Goal: Information Seeking & Learning: Learn about a topic

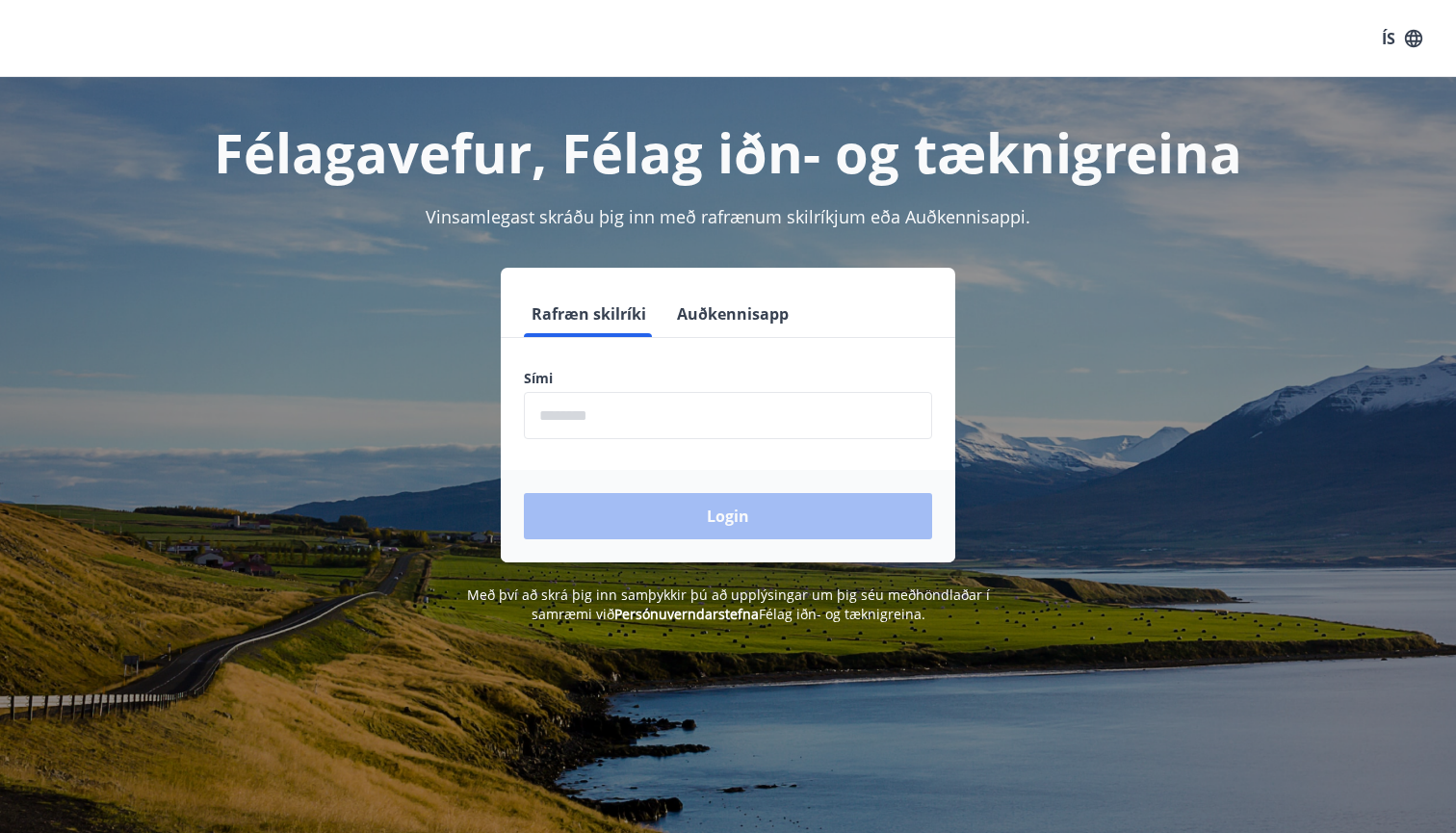
click at [541, 414] on input "phone" at bounding box center [728, 415] width 409 height 47
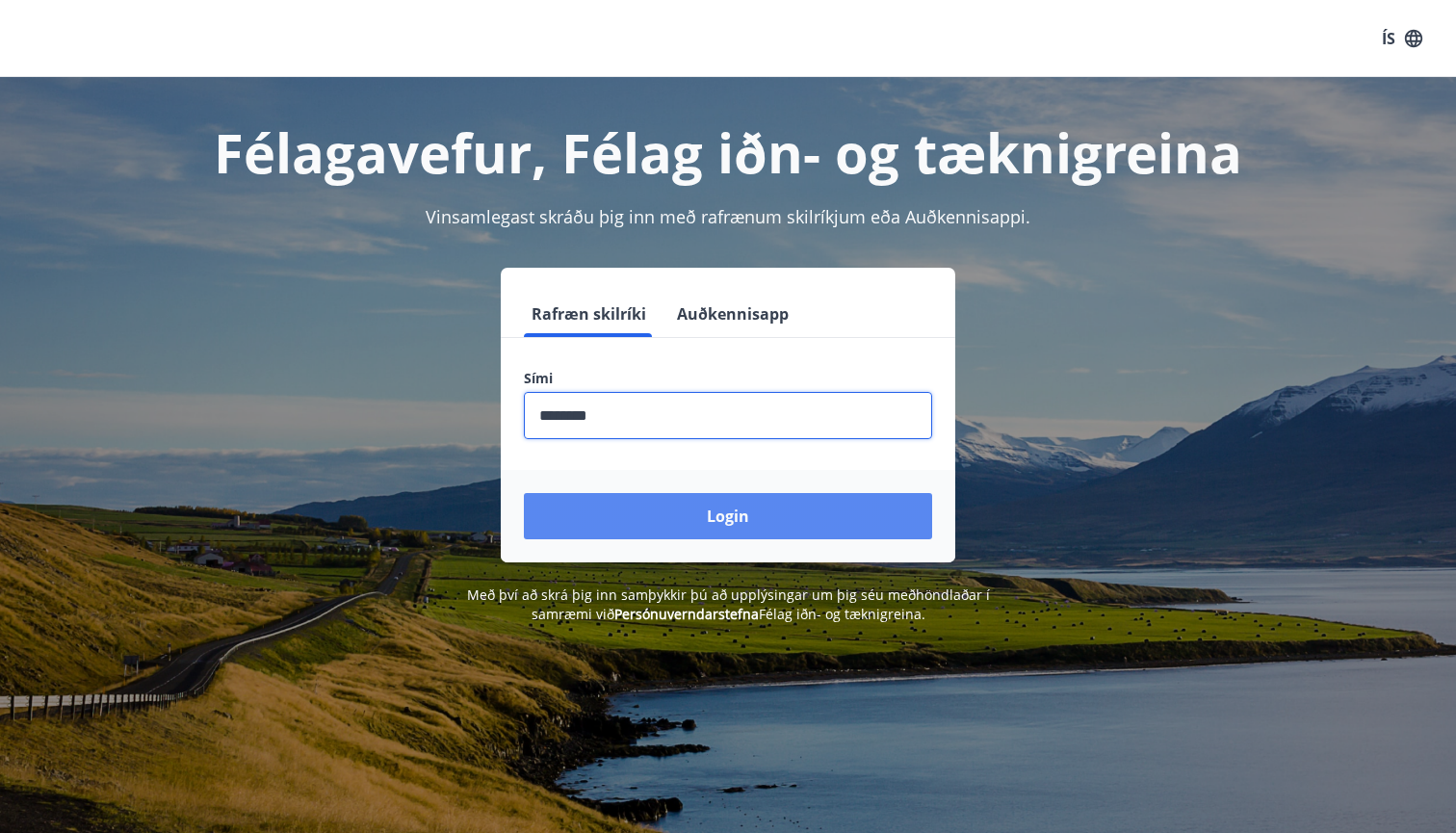
type input "********"
click at [728, 508] on button "Login" at bounding box center [728, 516] width 409 height 46
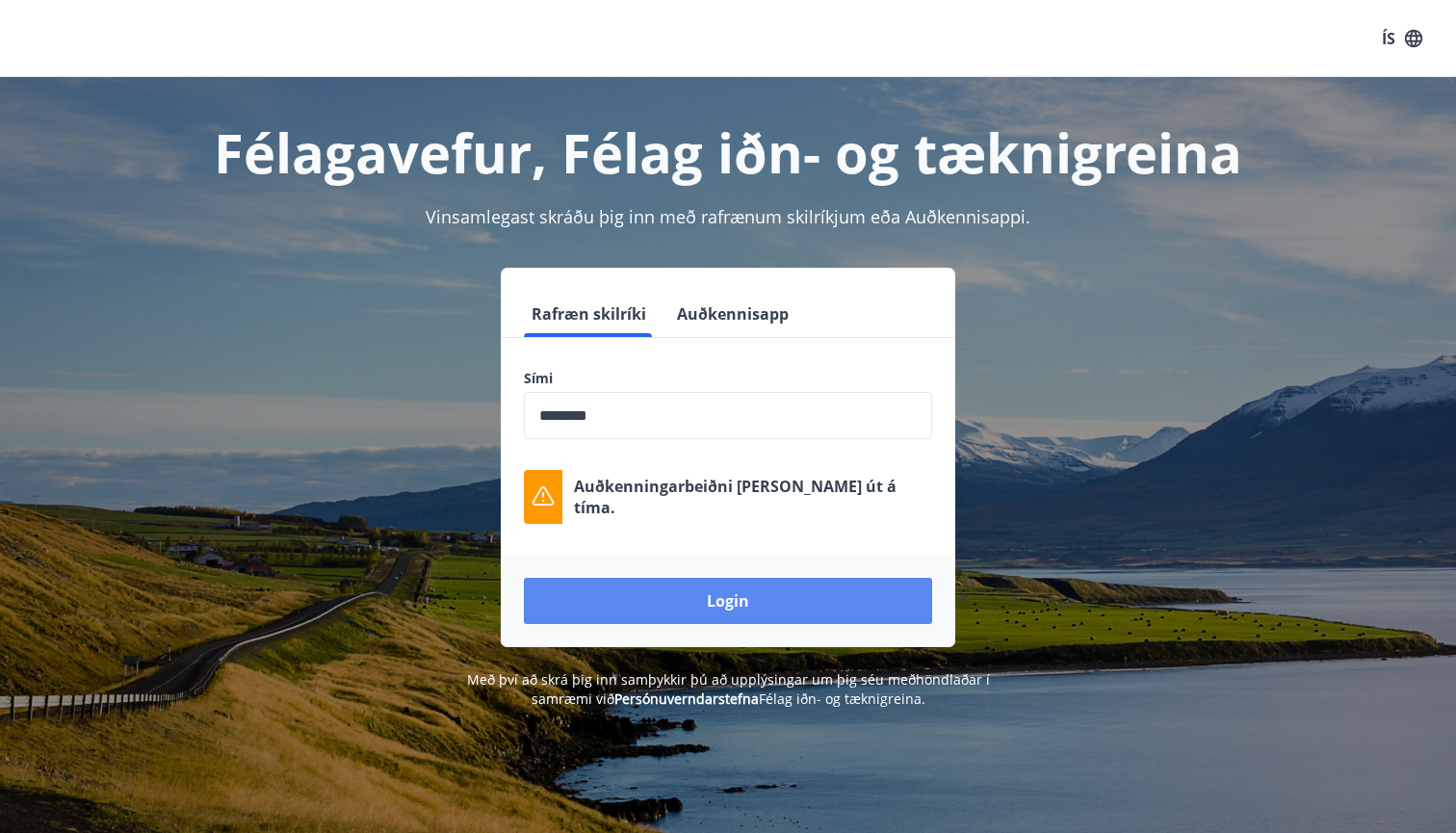
click at [725, 597] on button "Login" at bounding box center [728, 600] width 409 height 46
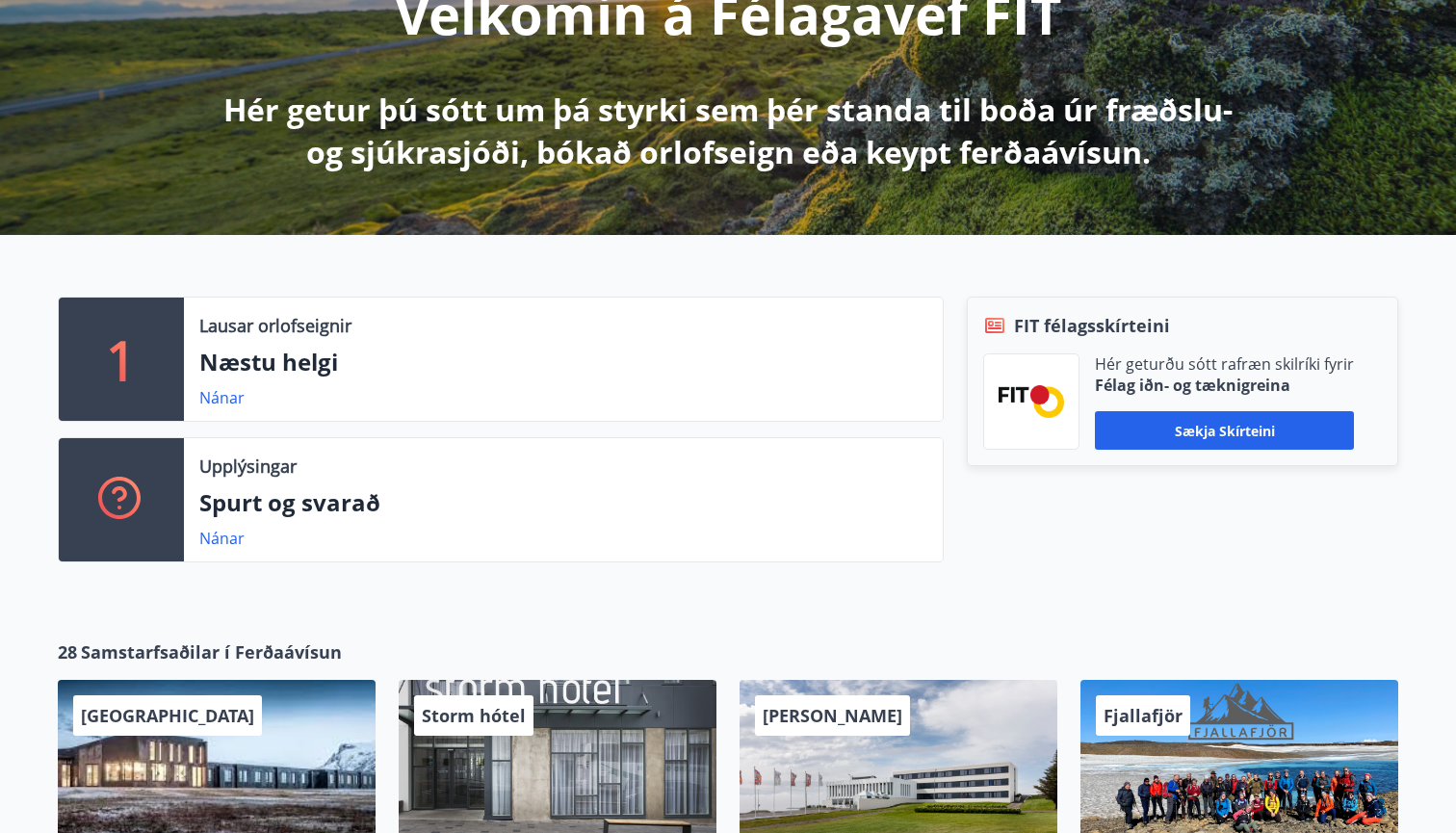
scroll to position [291, 0]
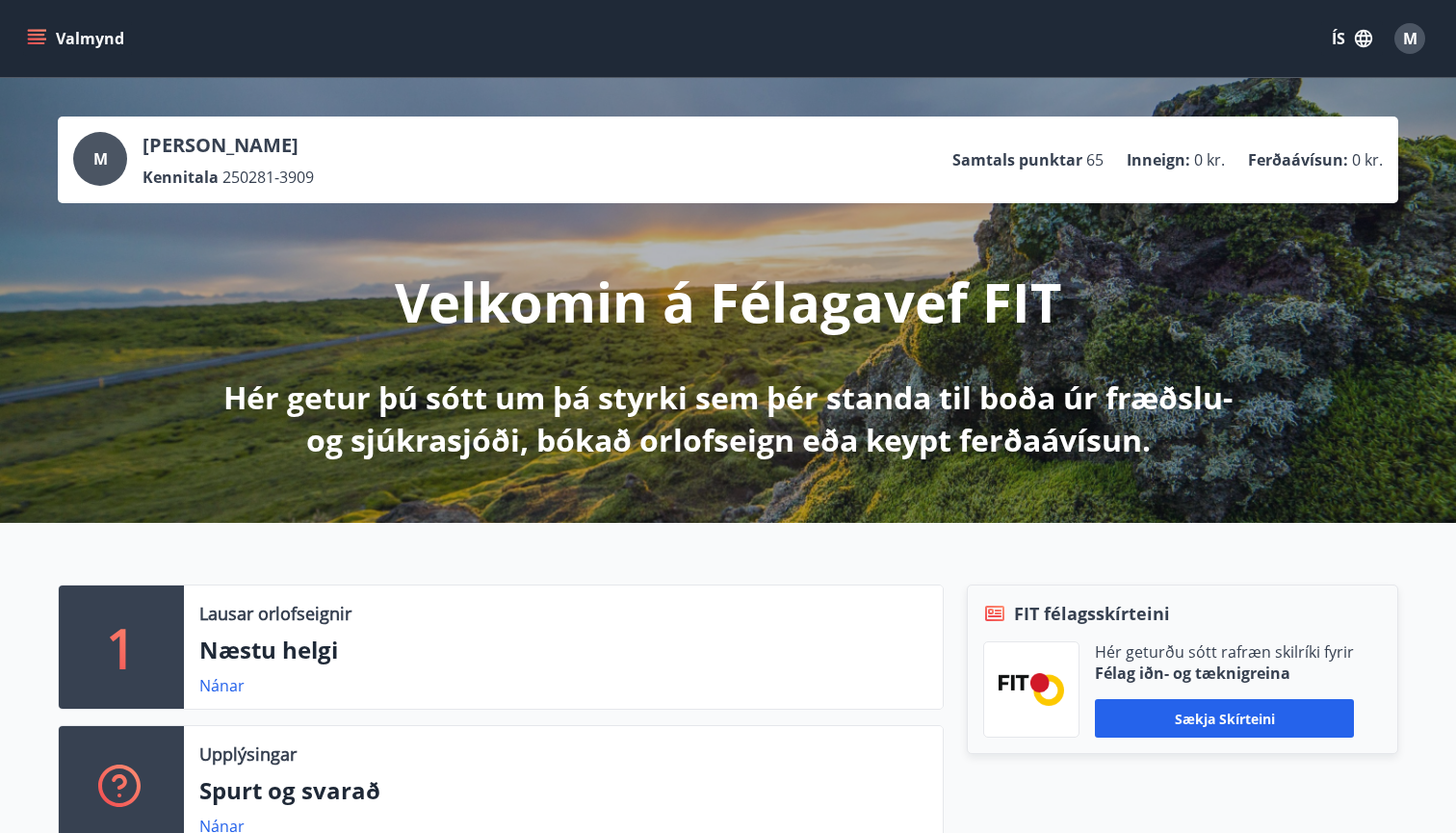
click at [29, 29] on icon "menu" at bounding box center [36, 38] width 19 height 19
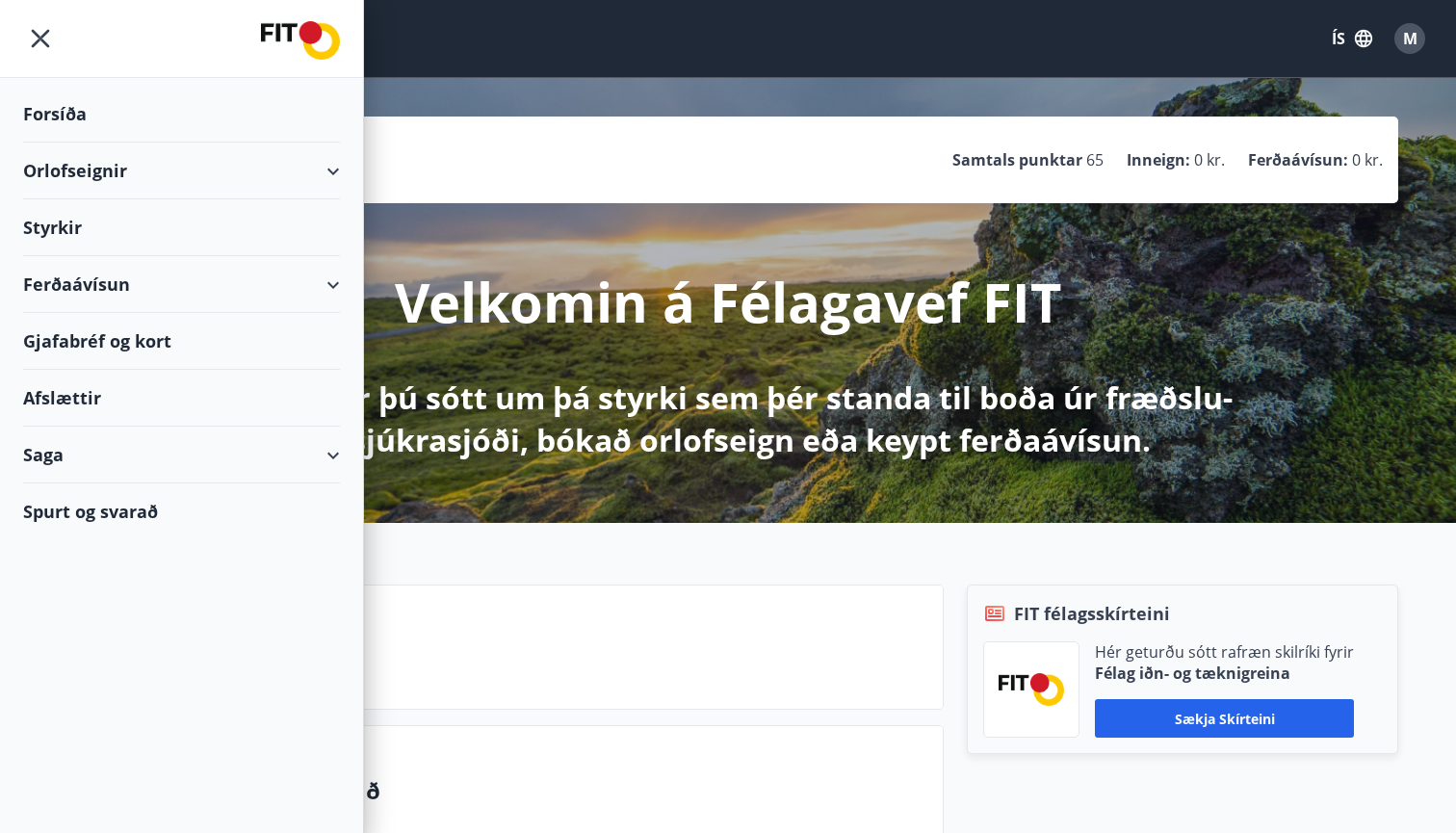
click at [67, 142] on div "Styrkir" at bounding box center [181, 113] width 317 height 57
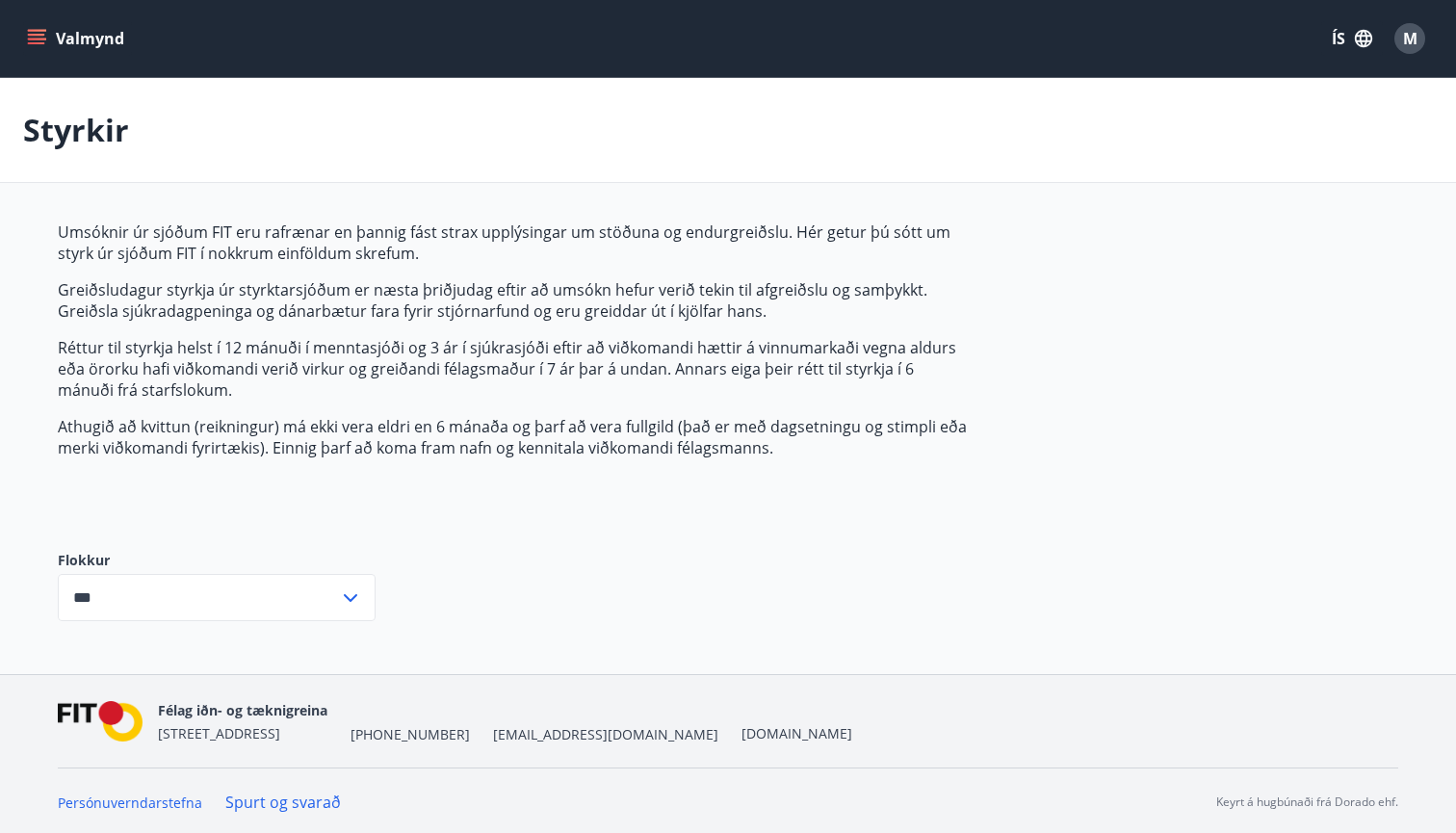
click at [217, 617] on input "***" at bounding box center [198, 596] width 281 height 47
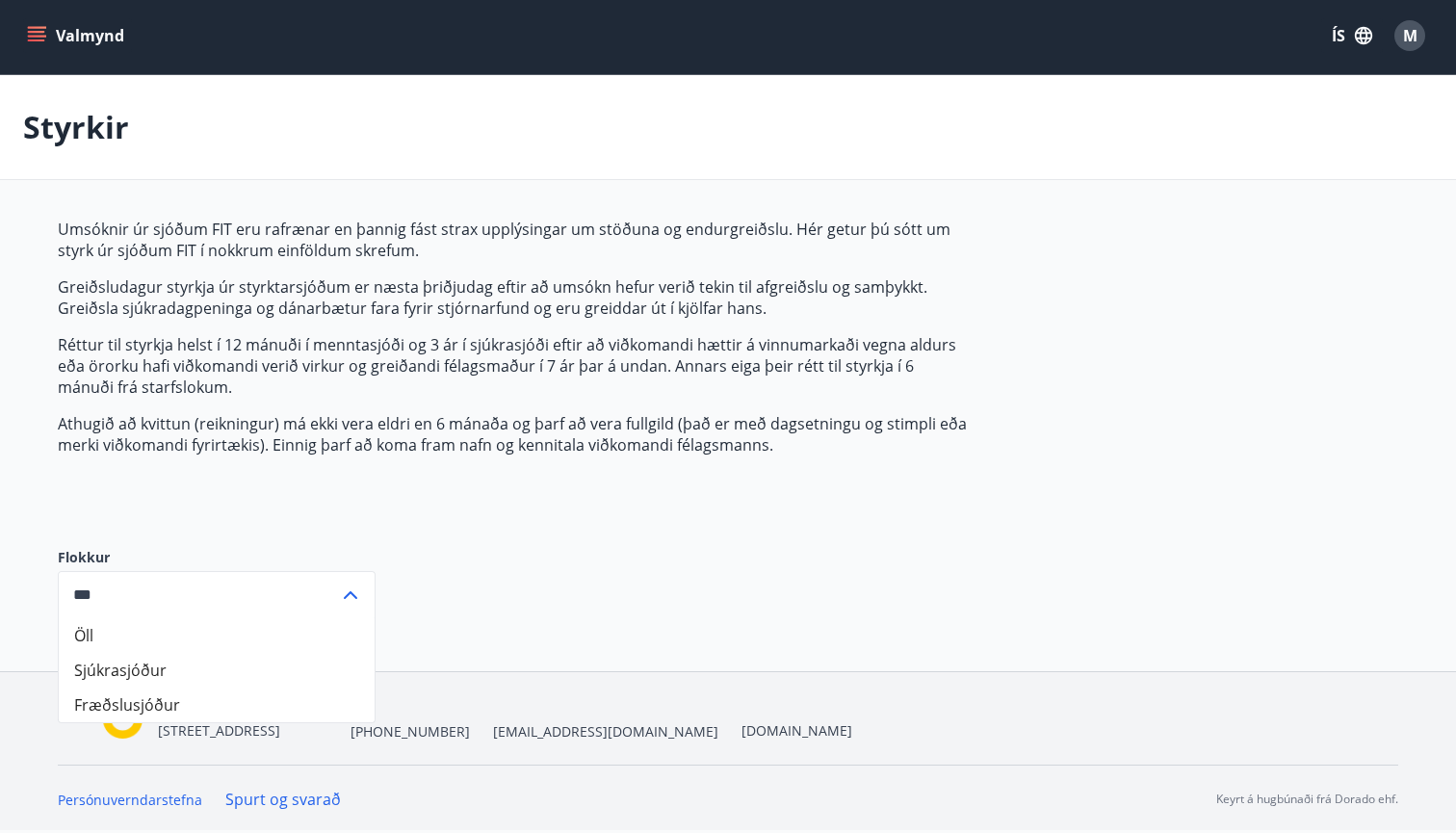
scroll to position [3, 0]
click at [187, 673] on li "Sjúkrasjóður" at bounding box center [217, 670] width 316 height 35
type input "**********"
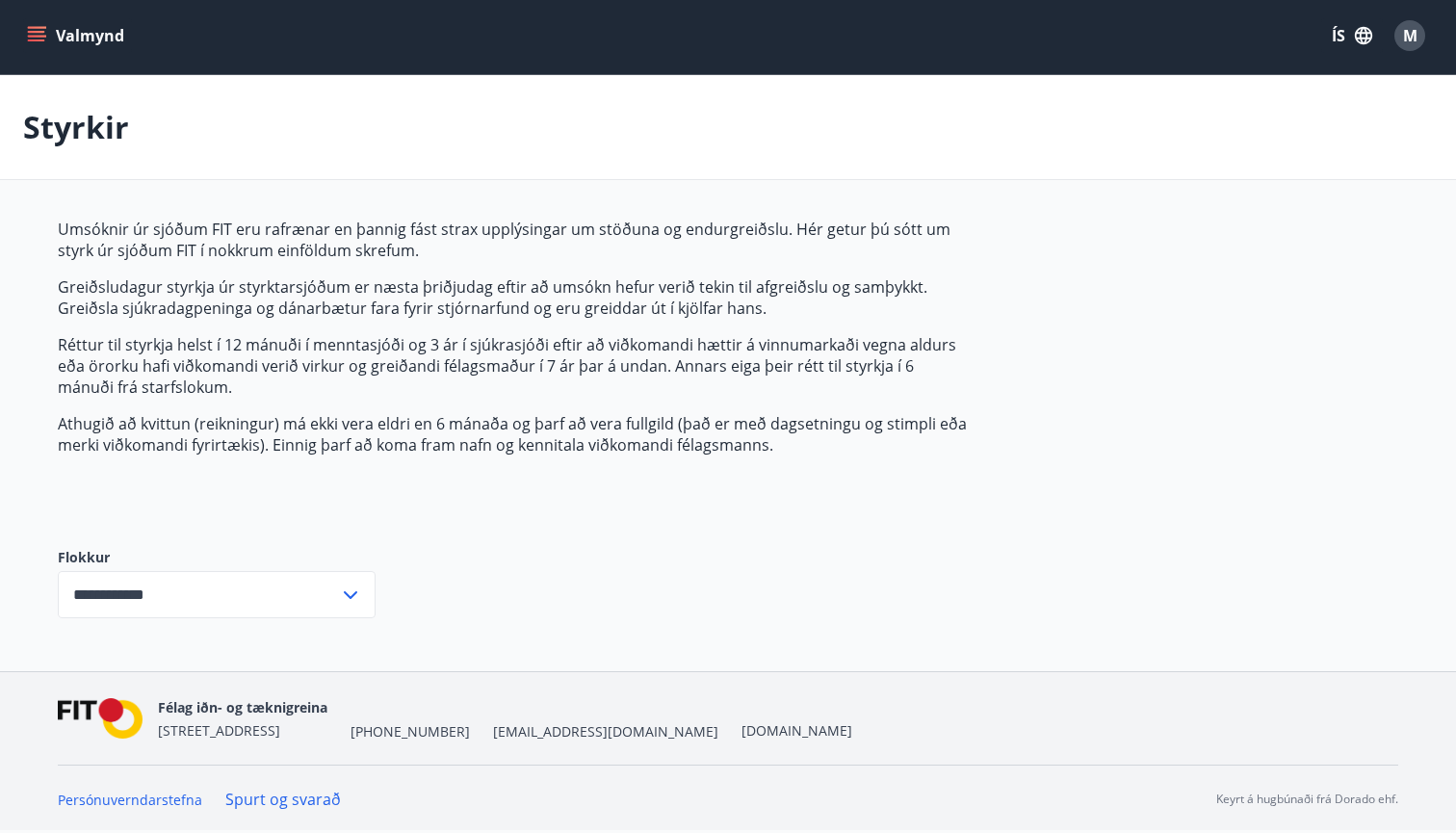
click at [360, 608] on div "**********" at bounding box center [217, 593] width 318 height 47
click at [169, 676] on li "Sjúkrasjóður" at bounding box center [217, 670] width 316 height 35
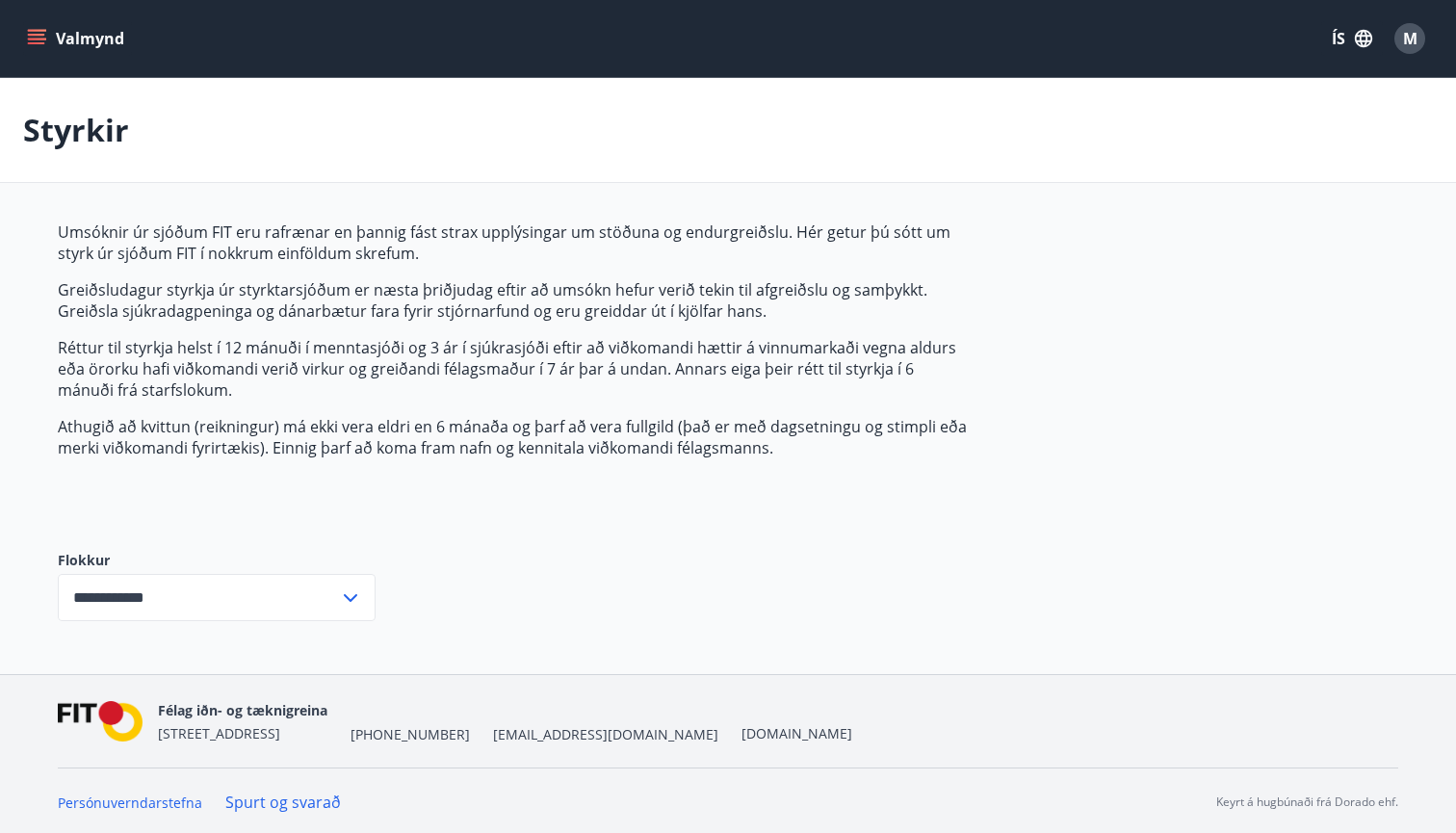
scroll to position [0, 0]
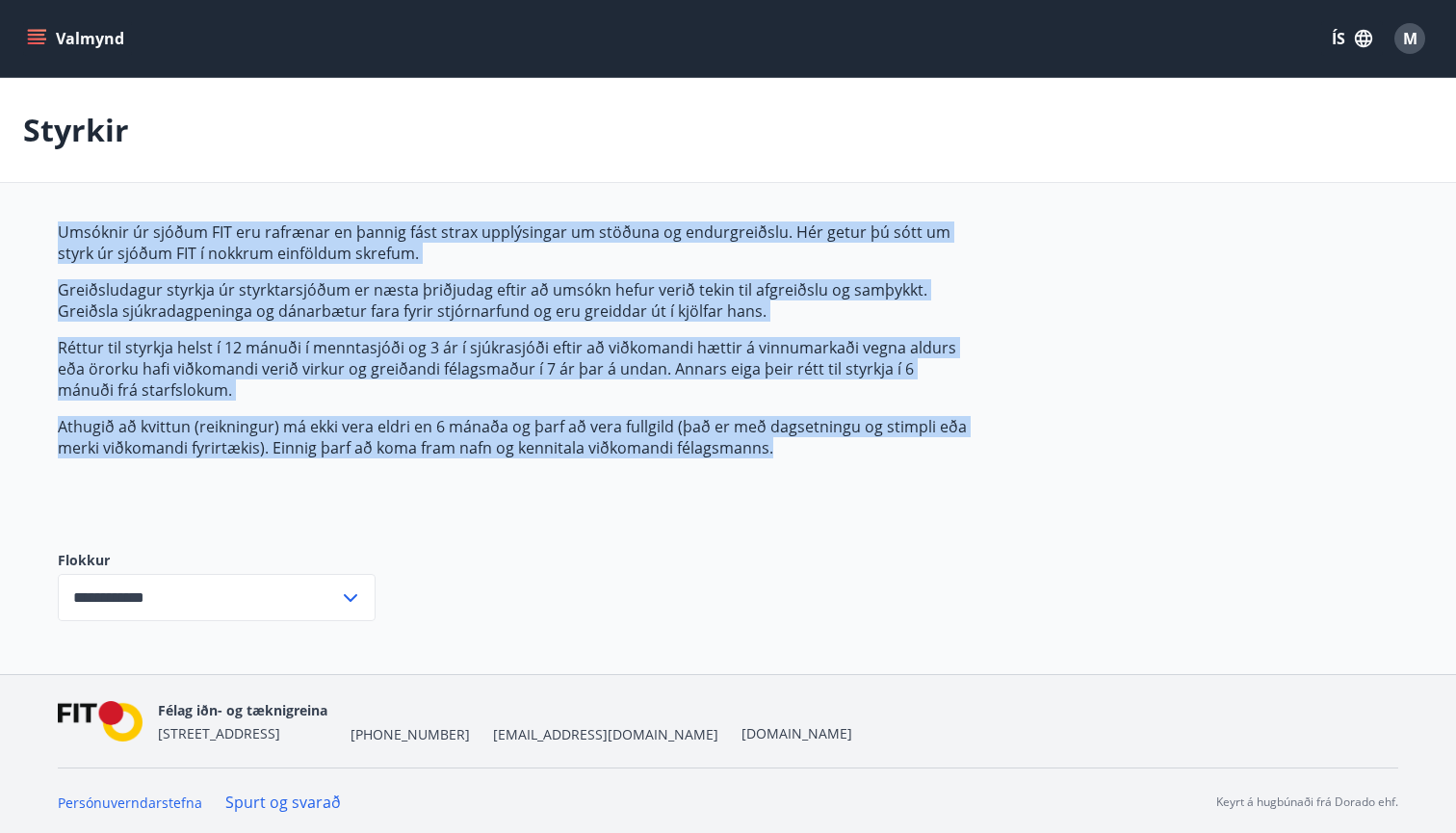
drag, startPoint x: 54, startPoint y: 232, endPoint x: 770, endPoint y: 453, distance: 749.3
click at [770, 453] on div "**********" at bounding box center [728, 436] width 1387 height 429
copy span "Umsóknir úr sjóðum FIT eru rafrænar en þannig fást strax upplýsingar um stöðuna…"
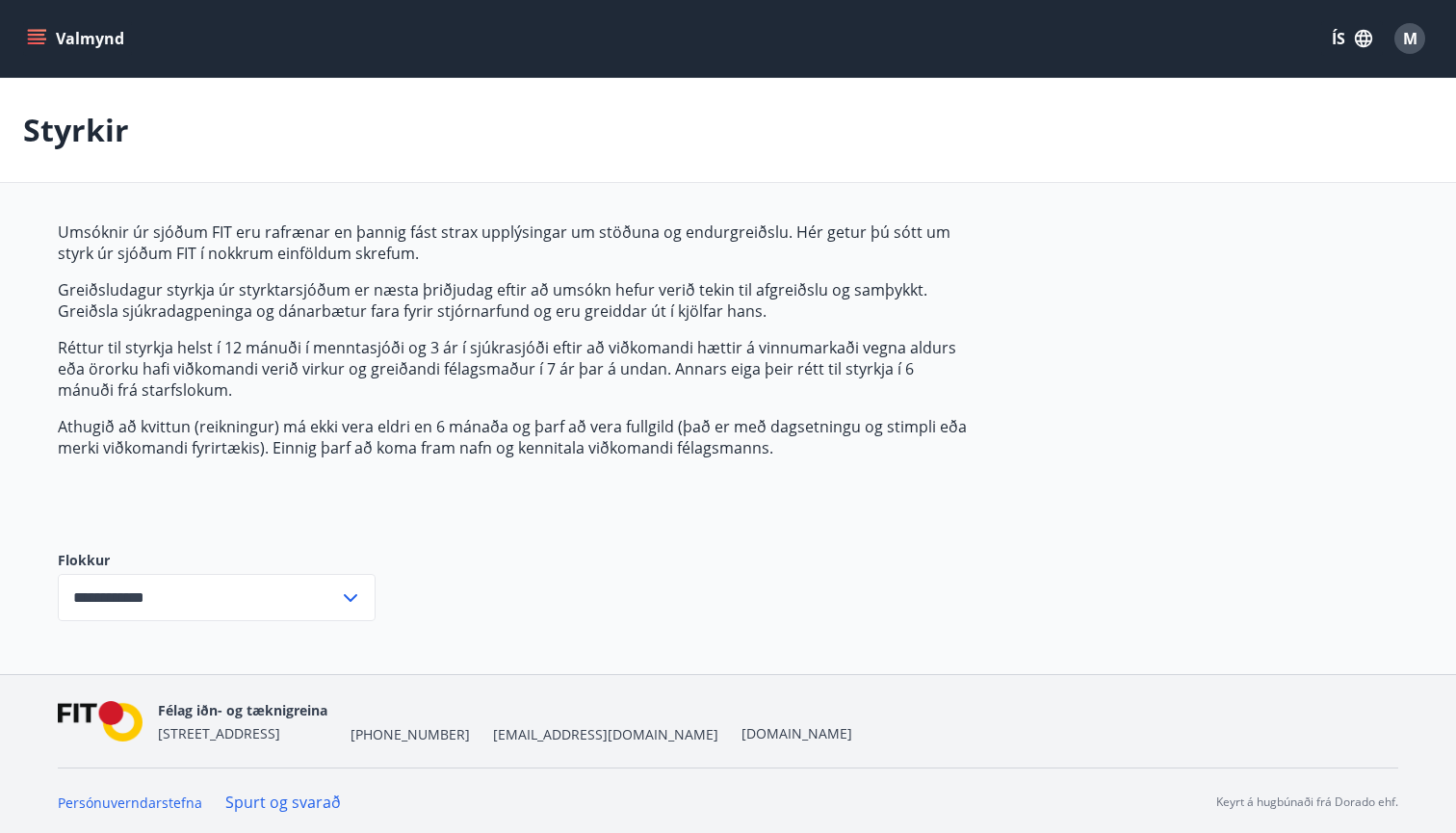
click at [773, 583] on div "**********" at bounding box center [728, 436] width 1341 height 429
click at [34, 44] on icon "menu" at bounding box center [36, 44] width 17 height 2
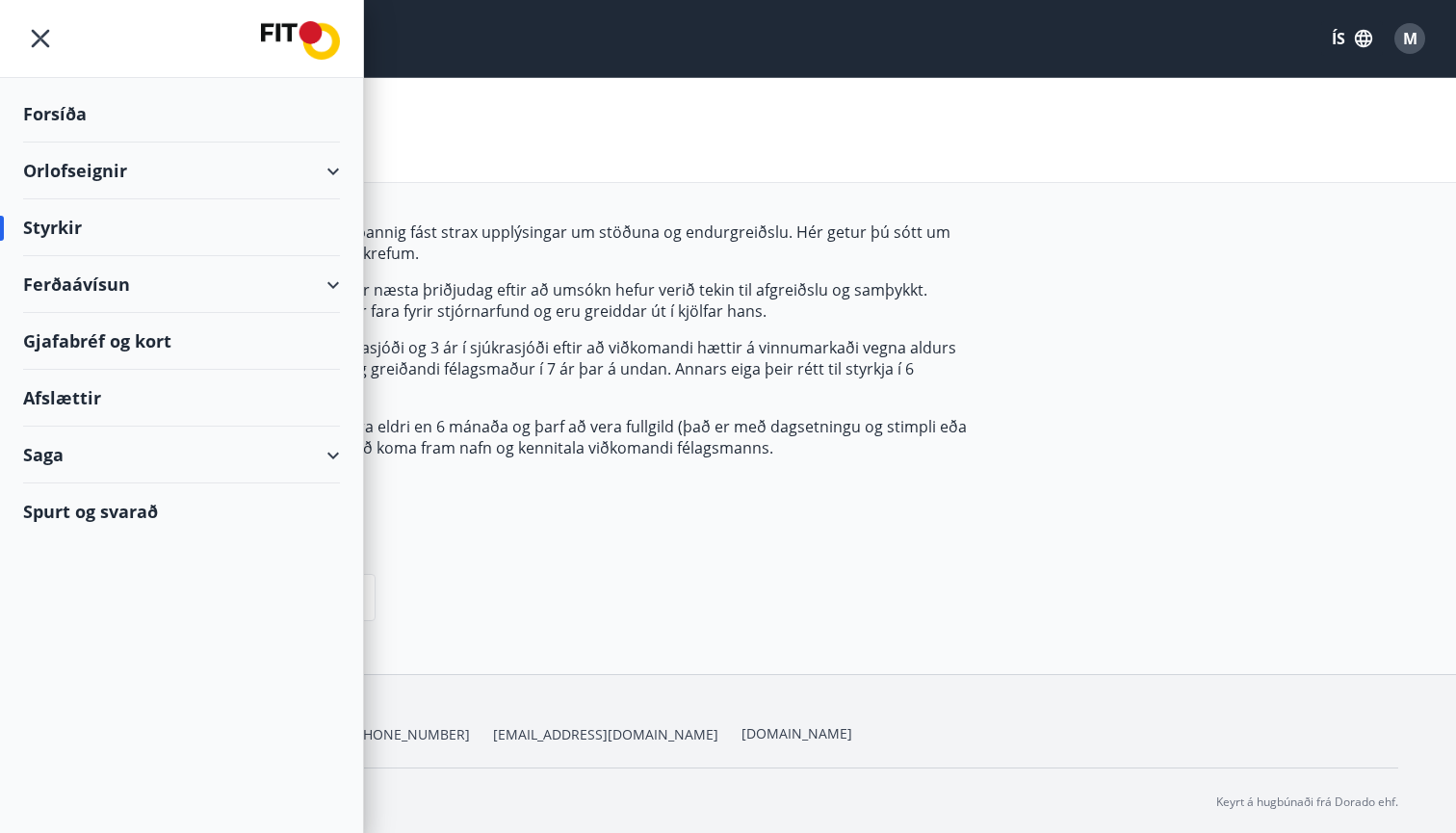
click at [76, 396] on div "Afslættir" at bounding box center [181, 398] width 317 height 57
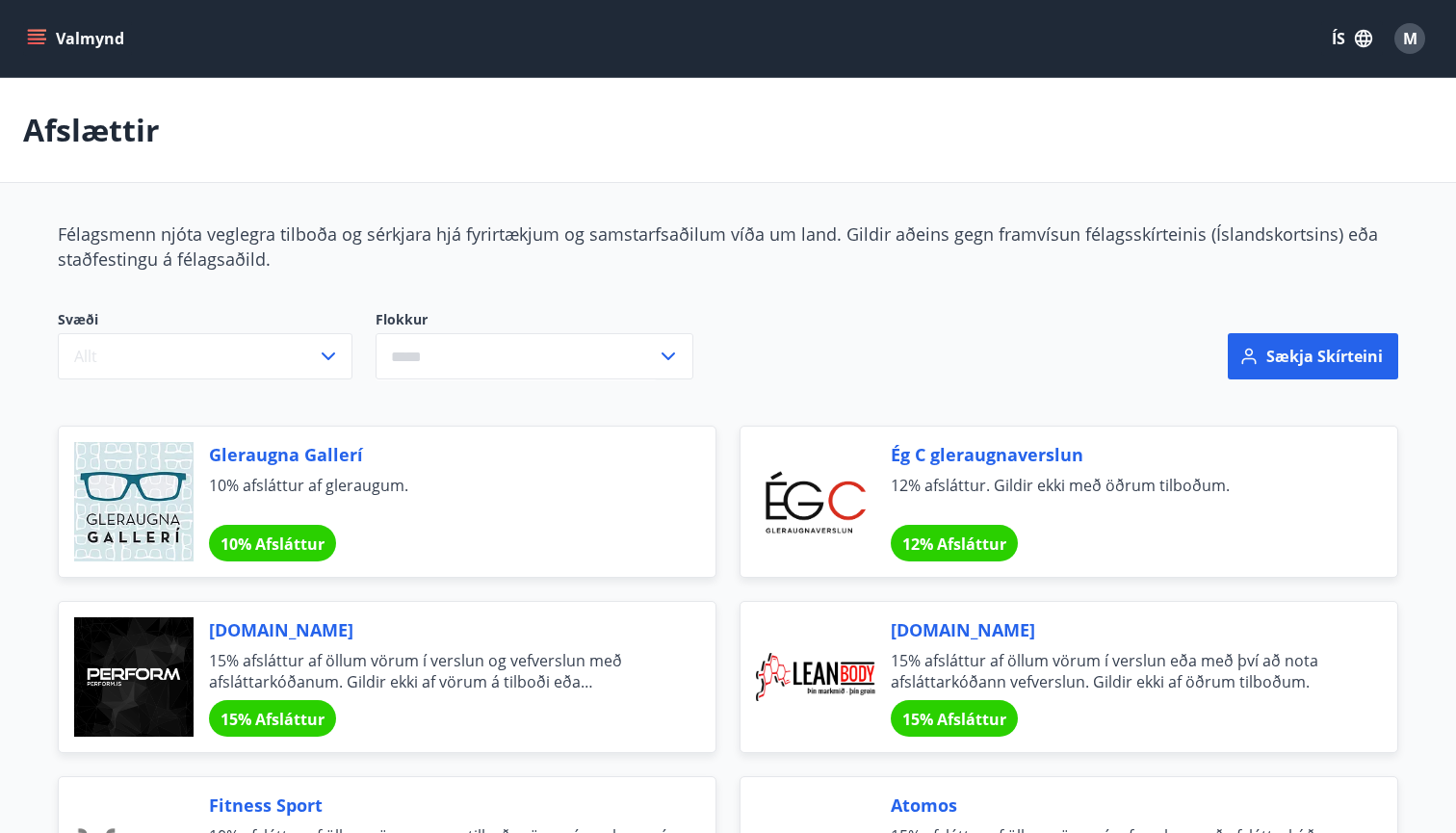
click at [32, 33] on icon "menu" at bounding box center [36, 38] width 19 height 19
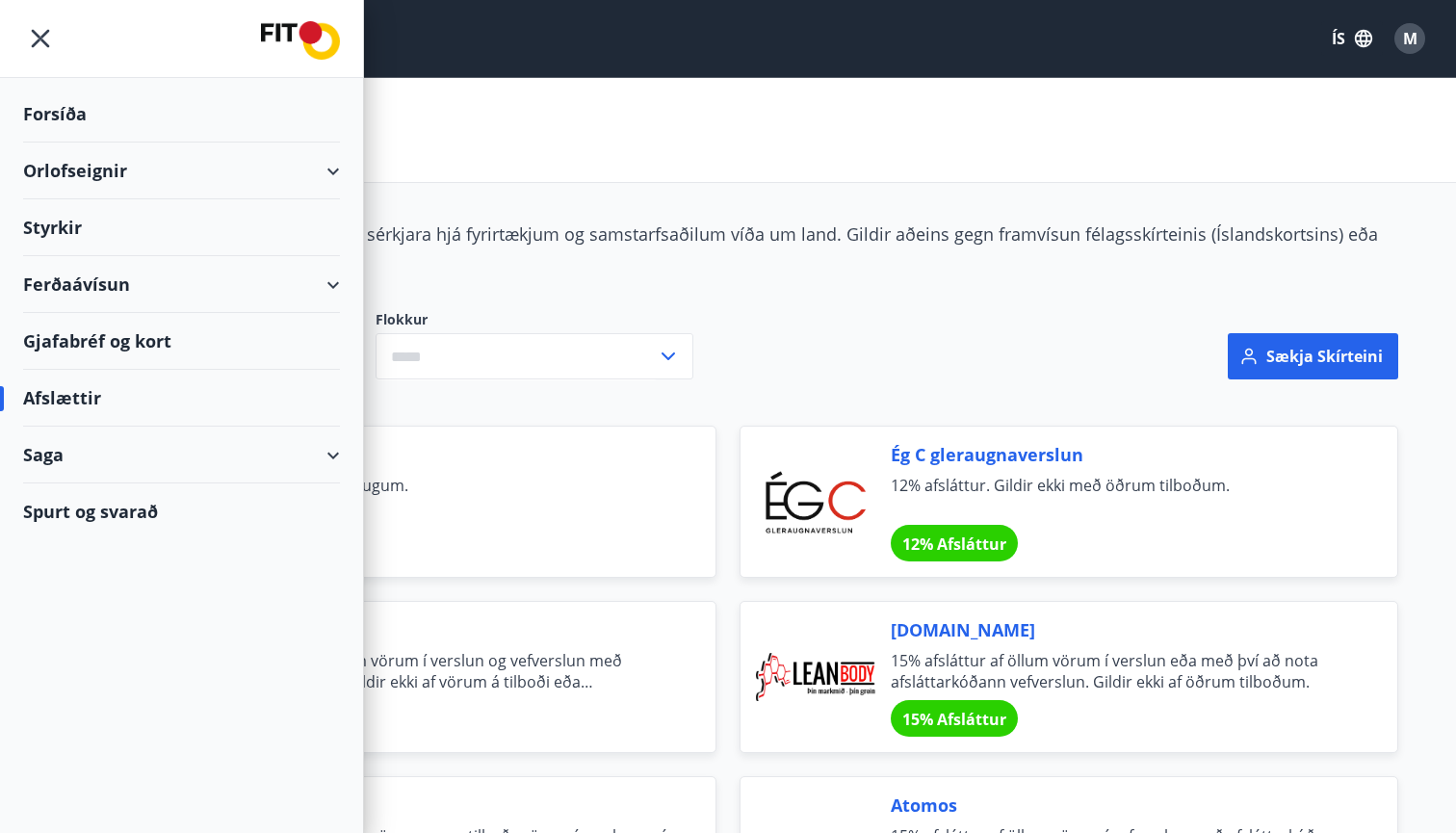
click at [260, 142] on div "Styrkir" at bounding box center [181, 113] width 317 height 57
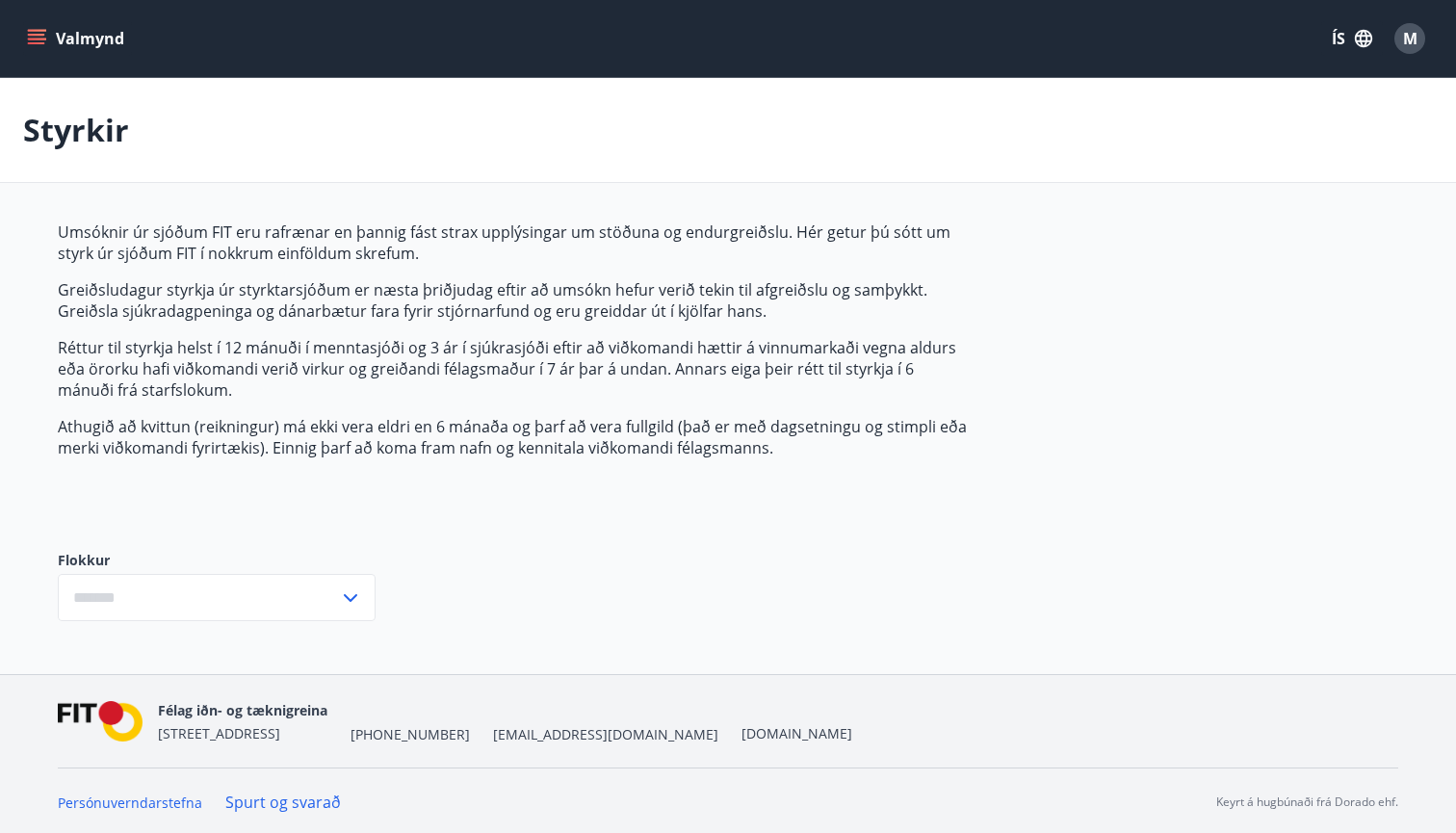
type input "***"
click at [70, 44] on button "Valmynd" at bounding box center [77, 38] width 108 height 35
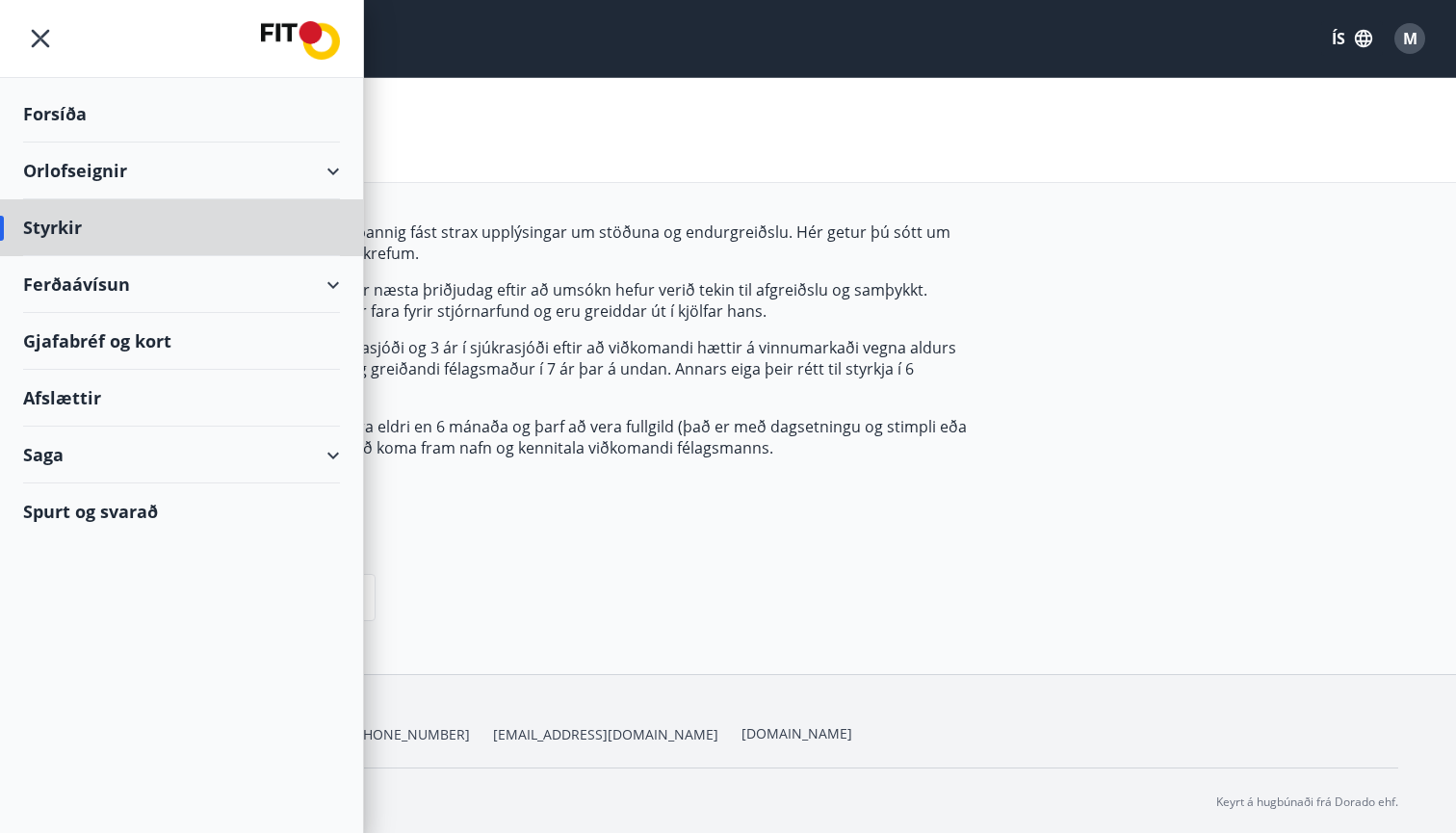
click at [58, 119] on div "Forsíða" at bounding box center [181, 113] width 317 height 57
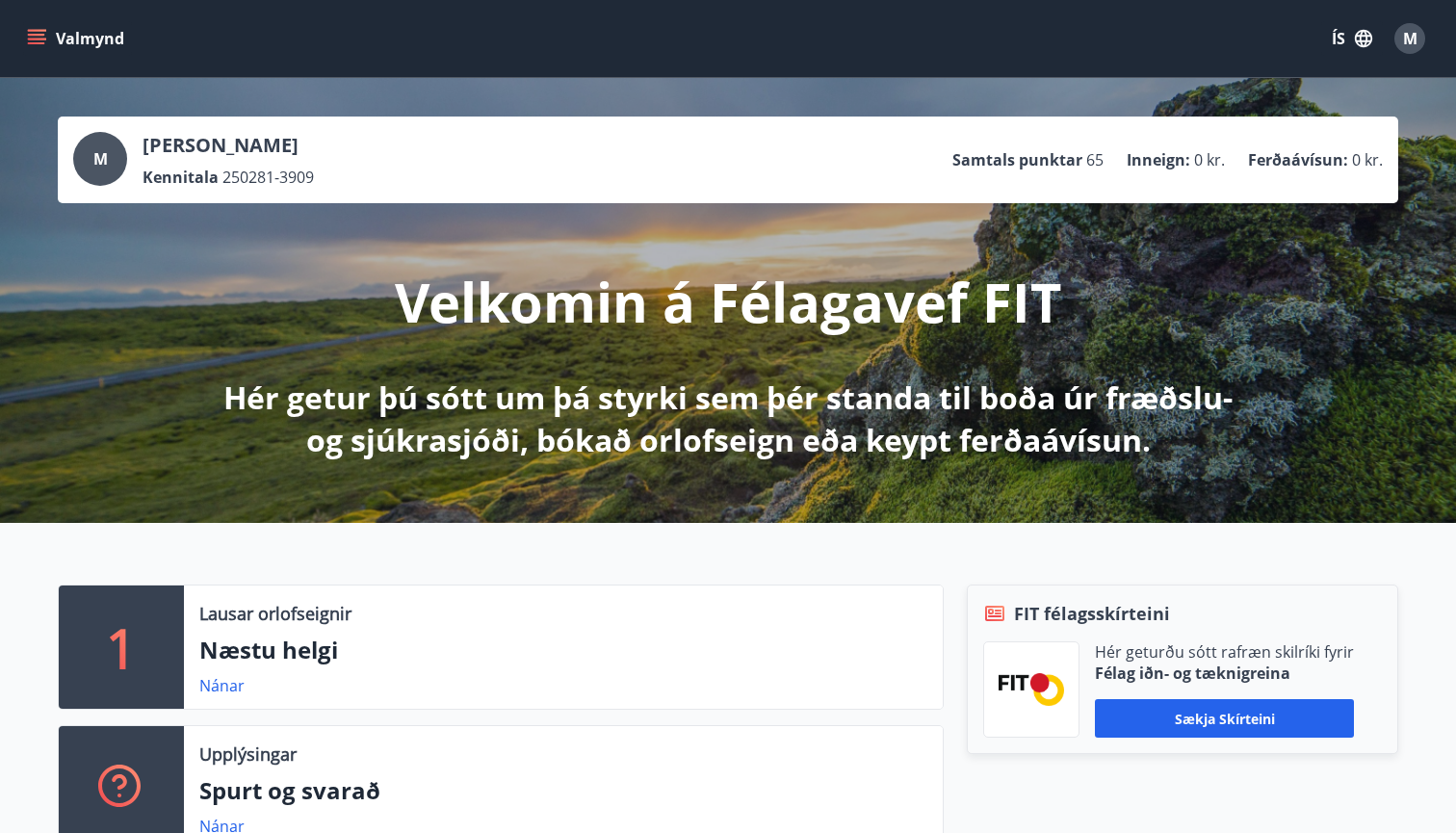
click at [1057, 161] on p "Samtals punktar" at bounding box center [1017, 159] width 130 height 21
click at [39, 31] on icon "menu" at bounding box center [38, 31] width 21 height 2
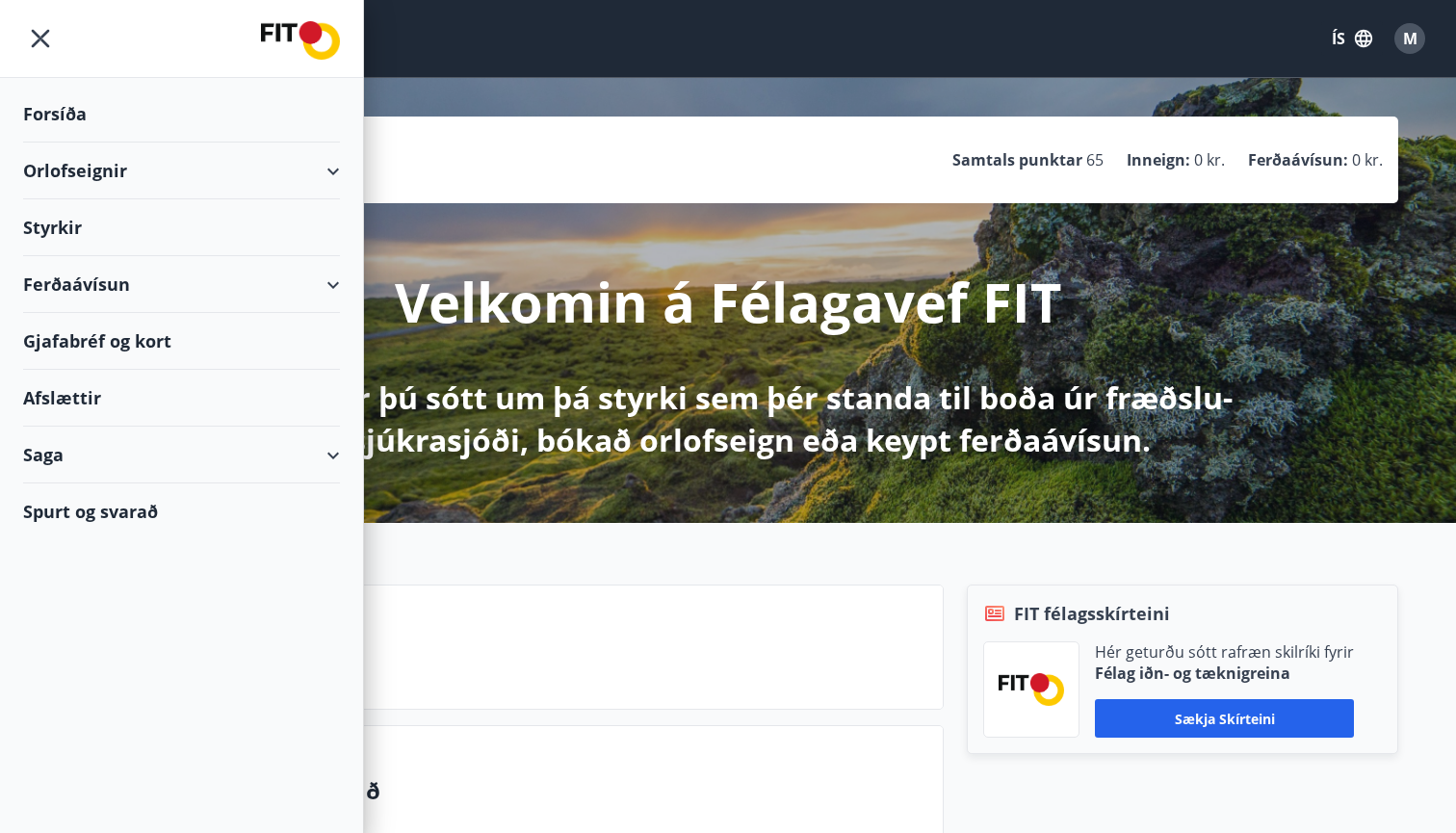
click at [94, 475] on div "Saga" at bounding box center [181, 454] width 317 height 57
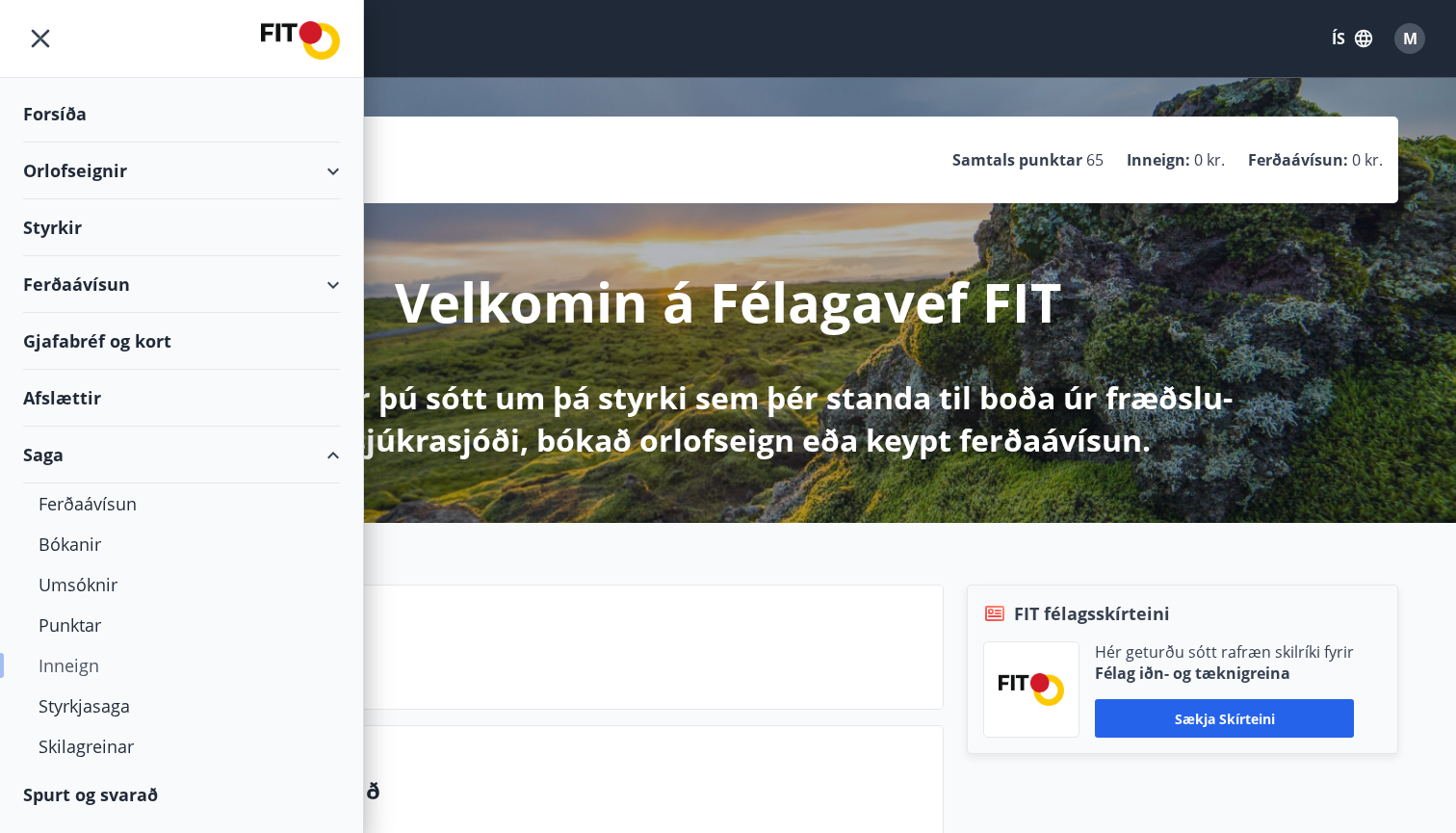
click at [77, 662] on div "Inneign" at bounding box center [182, 665] width 286 height 41
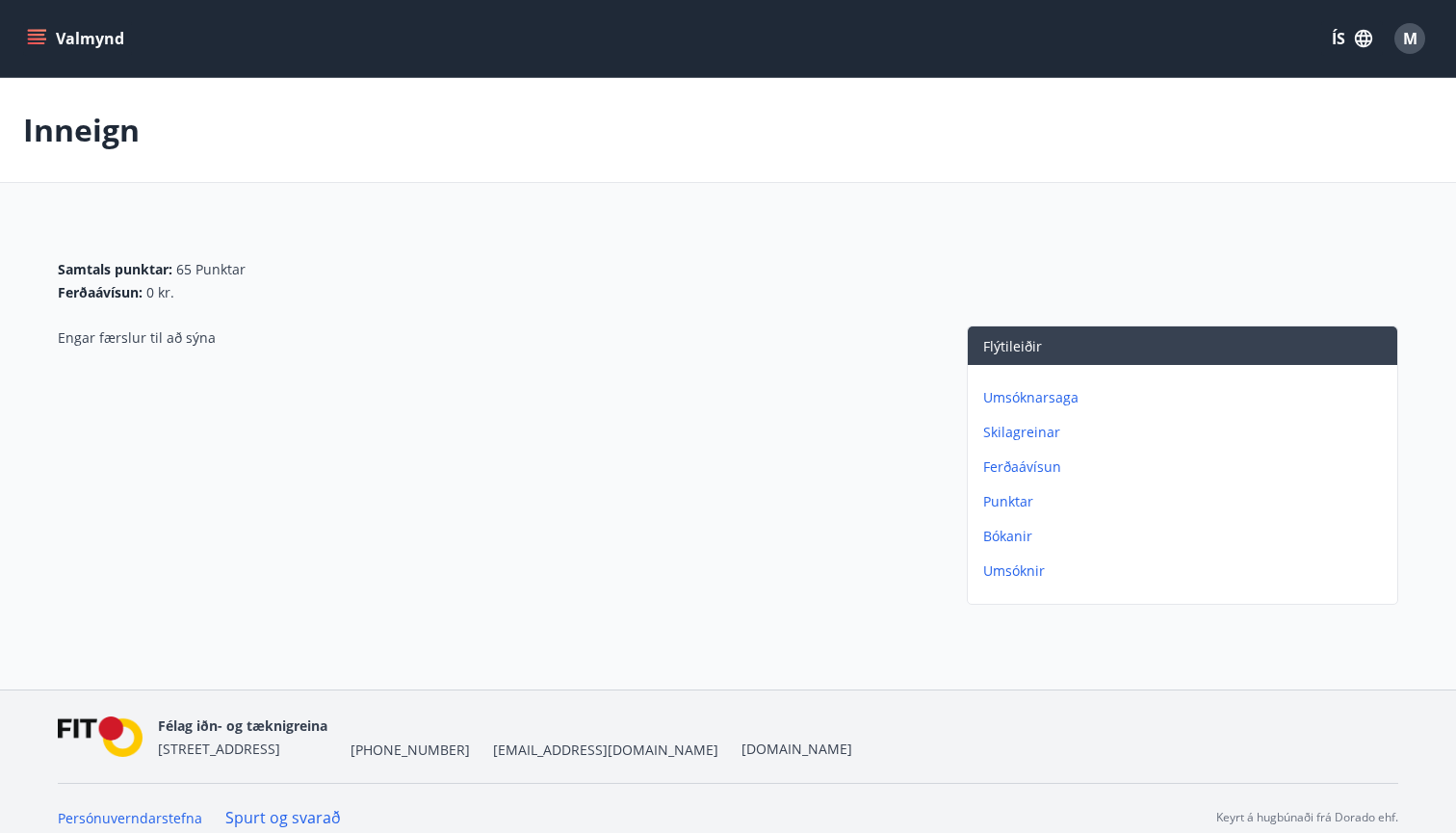
click at [1010, 498] on p "Punktar" at bounding box center [1186, 501] width 407 height 19
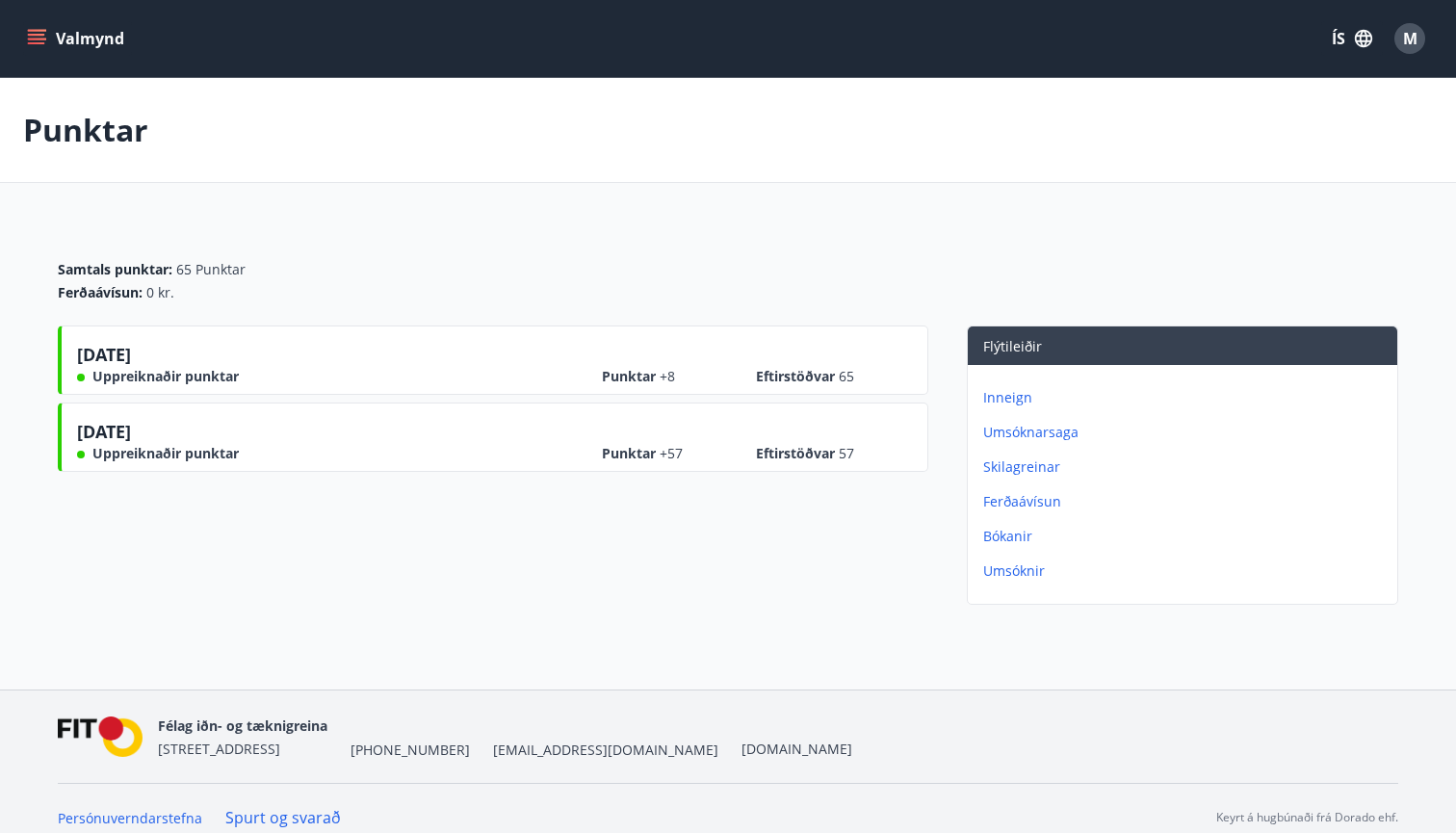
click at [765, 355] on div "Punktar +8 Eftirstöðvar 65" at bounding box center [757, 369] width 310 height 35
click at [1010, 570] on p "Umsóknir" at bounding box center [1186, 571] width 407 height 19
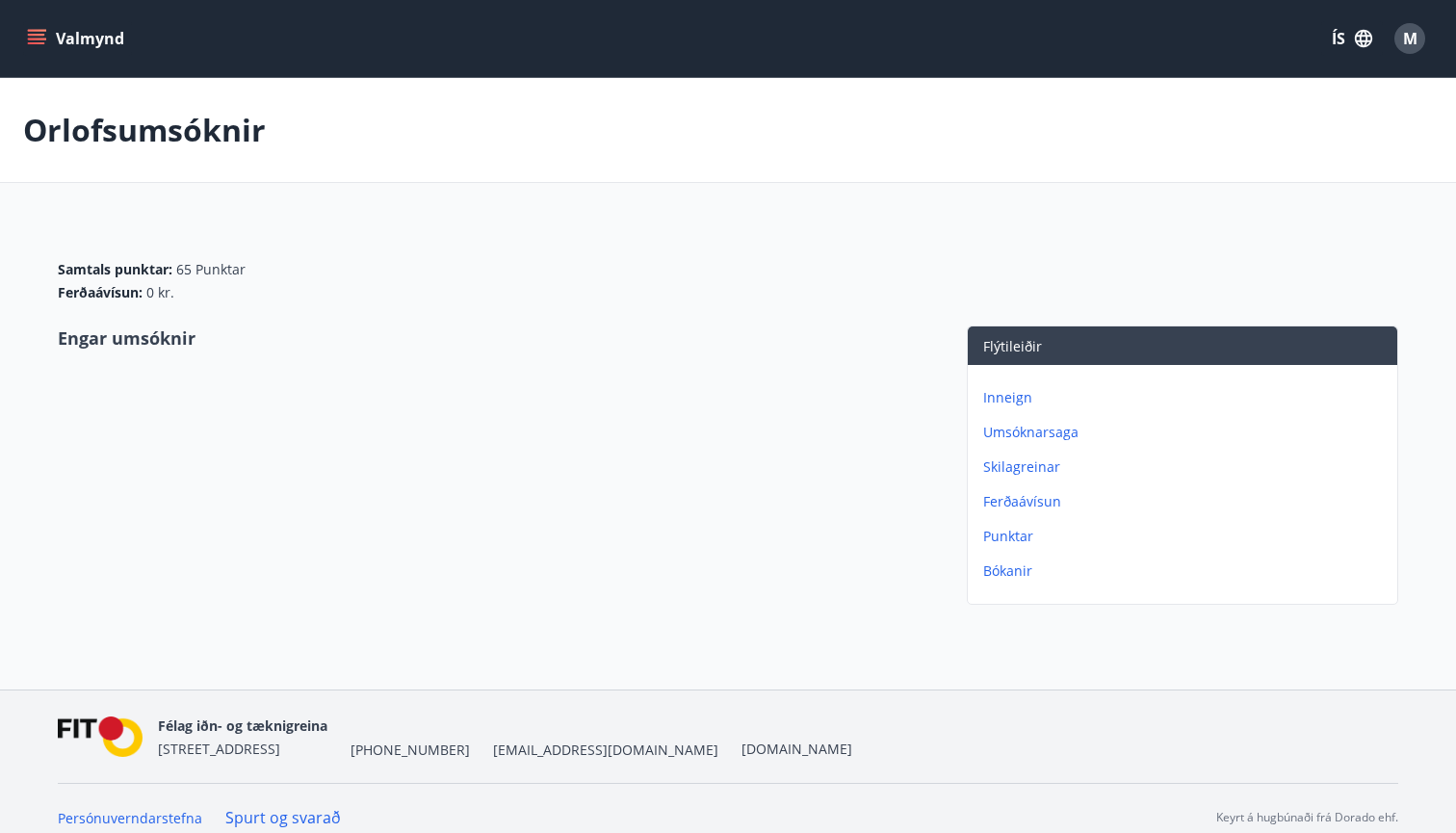
click at [999, 534] on p "Punktar" at bounding box center [1186, 536] width 407 height 19
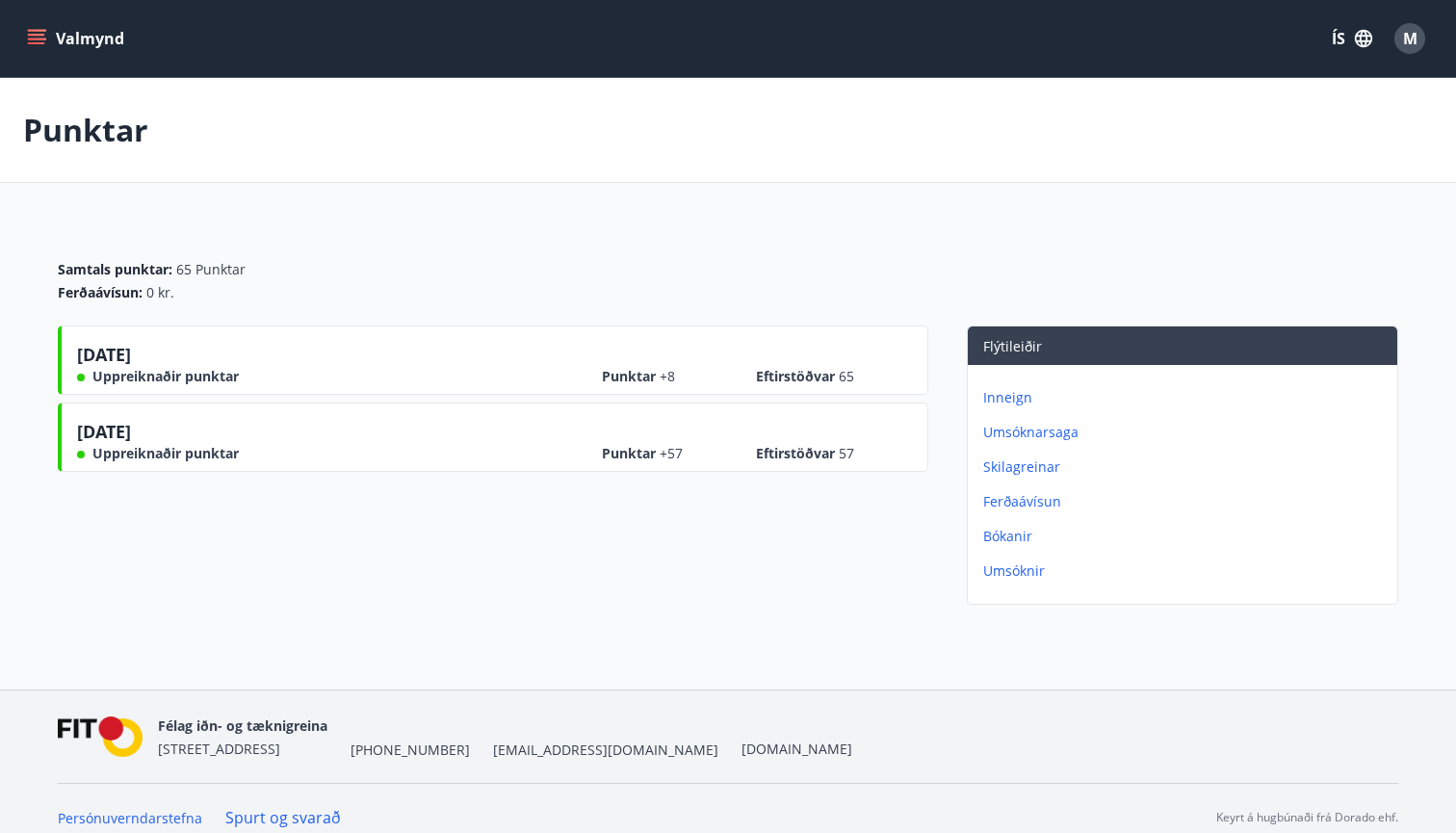
click at [40, 59] on div "Valmynd ÍS M" at bounding box center [728, 38] width 1410 height 46
click at [40, 39] on icon "menu" at bounding box center [38, 39] width 21 height 2
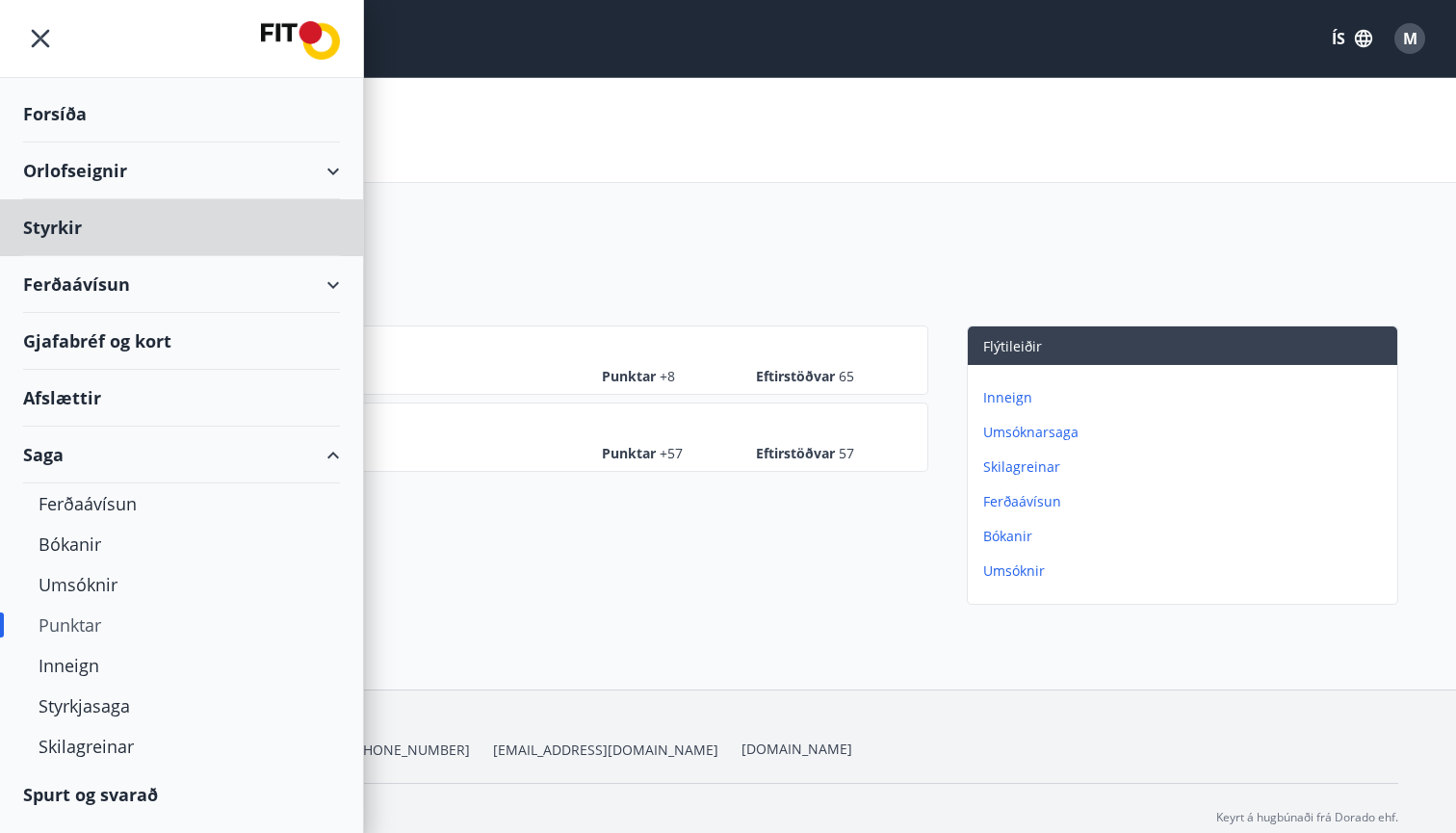
click at [123, 126] on div "Forsíða" at bounding box center [181, 113] width 317 height 57
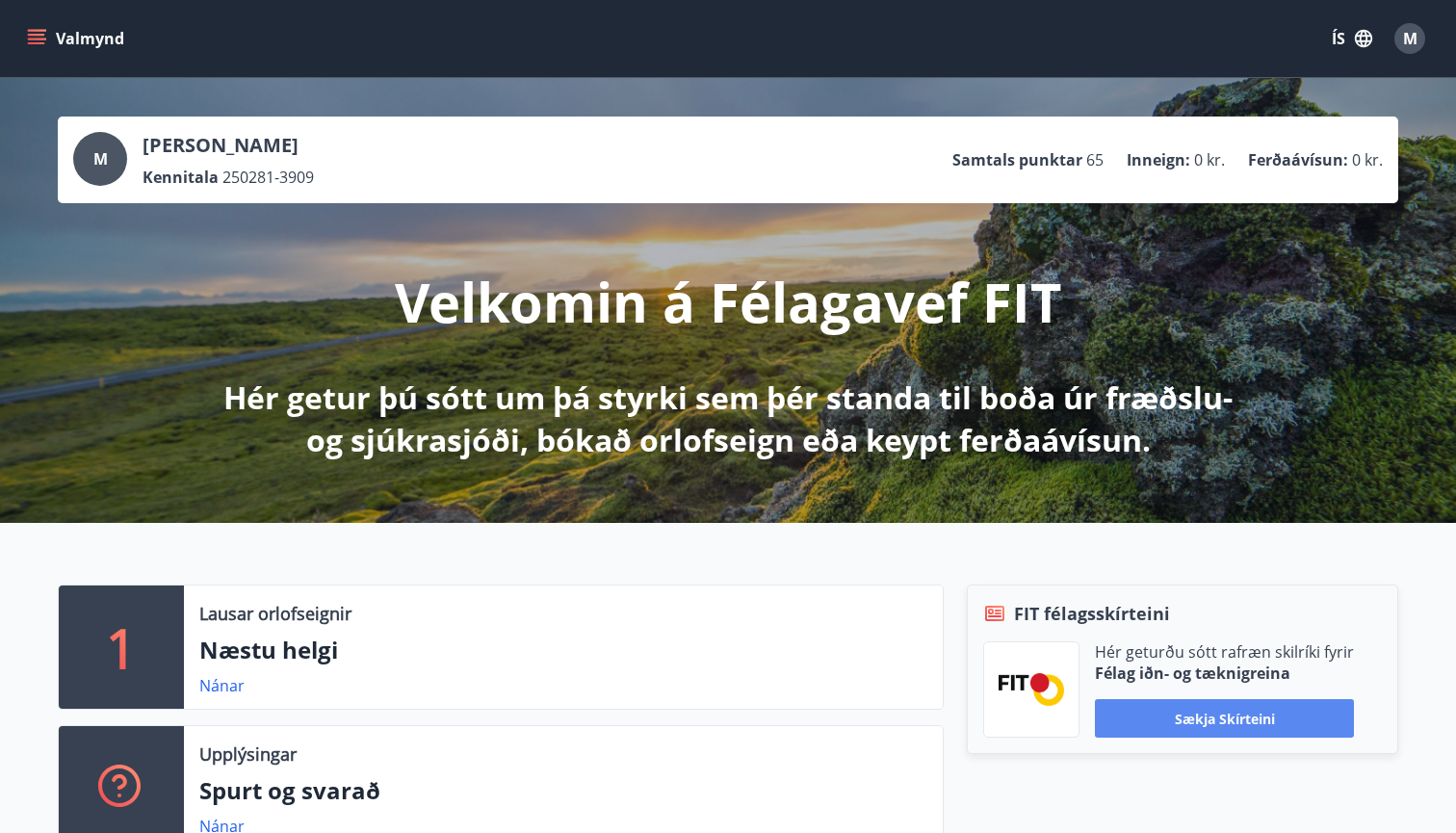
click at [1200, 725] on button "Sækja skírteini" at bounding box center [1224, 718] width 260 height 39
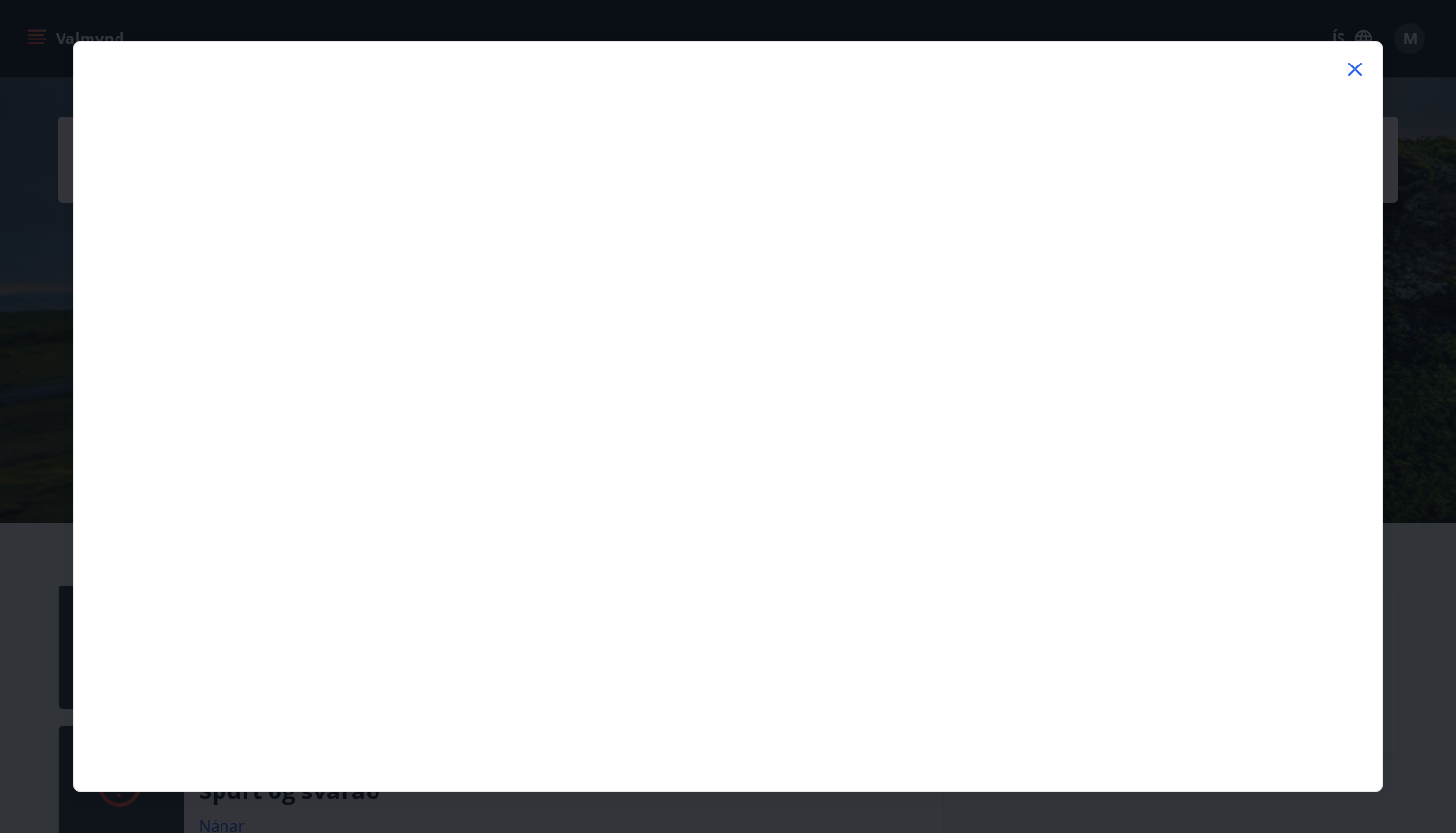
click at [1355, 71] on icon at bounding box center [1356, 70] width 14 height 14
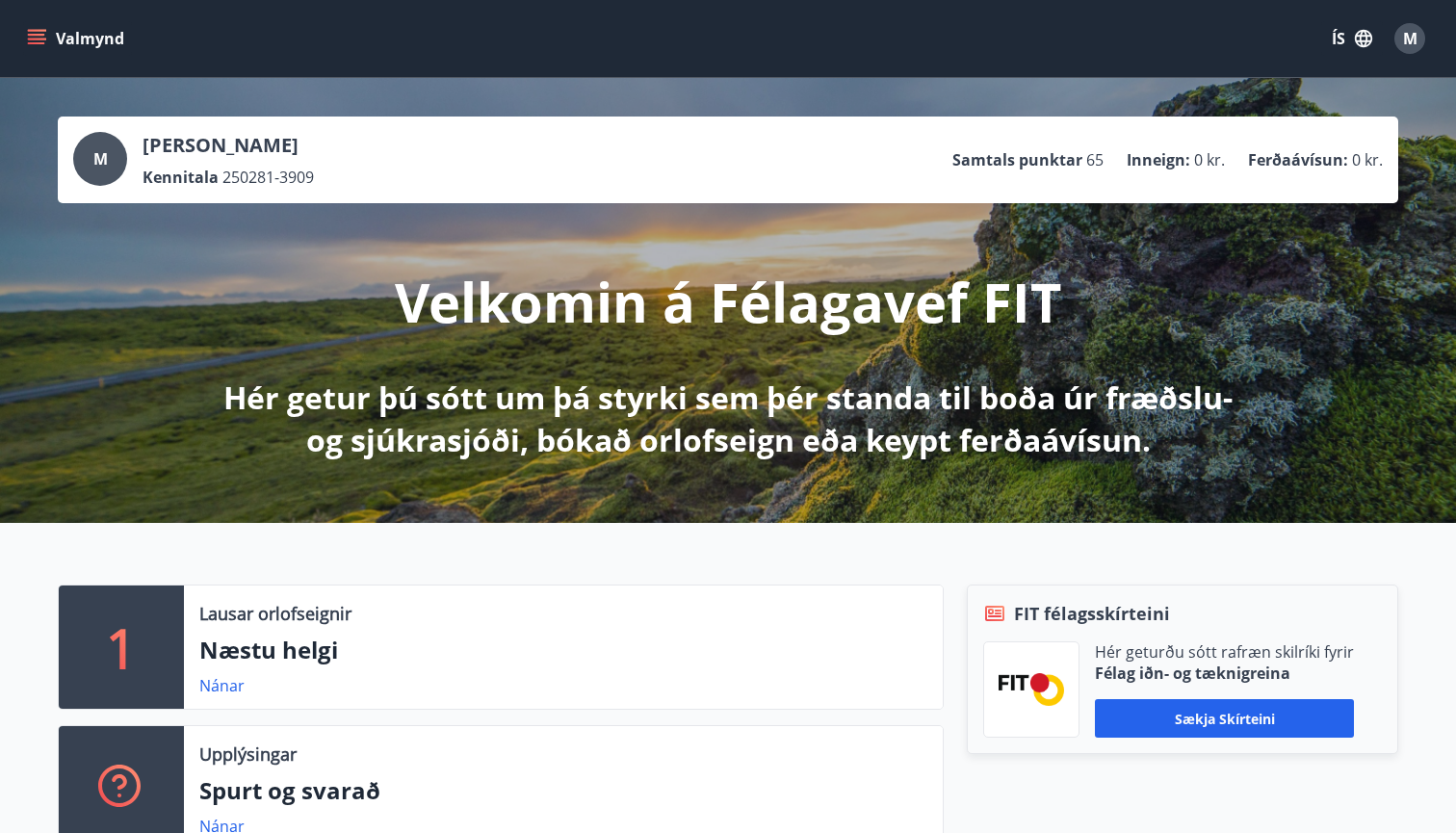
click at [41, 31] on icon "menu" at bounding box center [38, 31] width 21 height 2
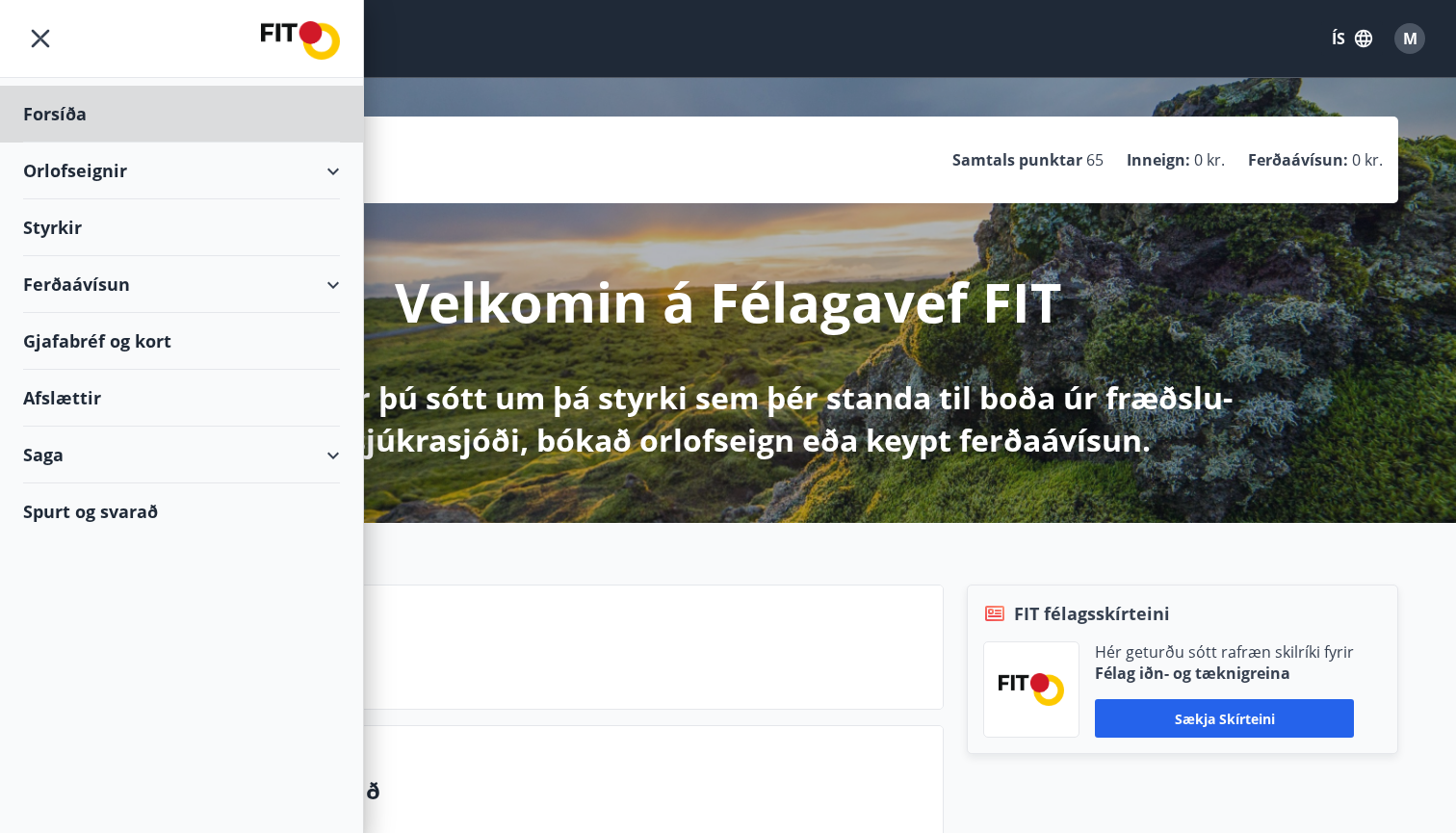
click at [332, 142] on div "Styrkir" at bounding box center [181, 113] width 317 height 57
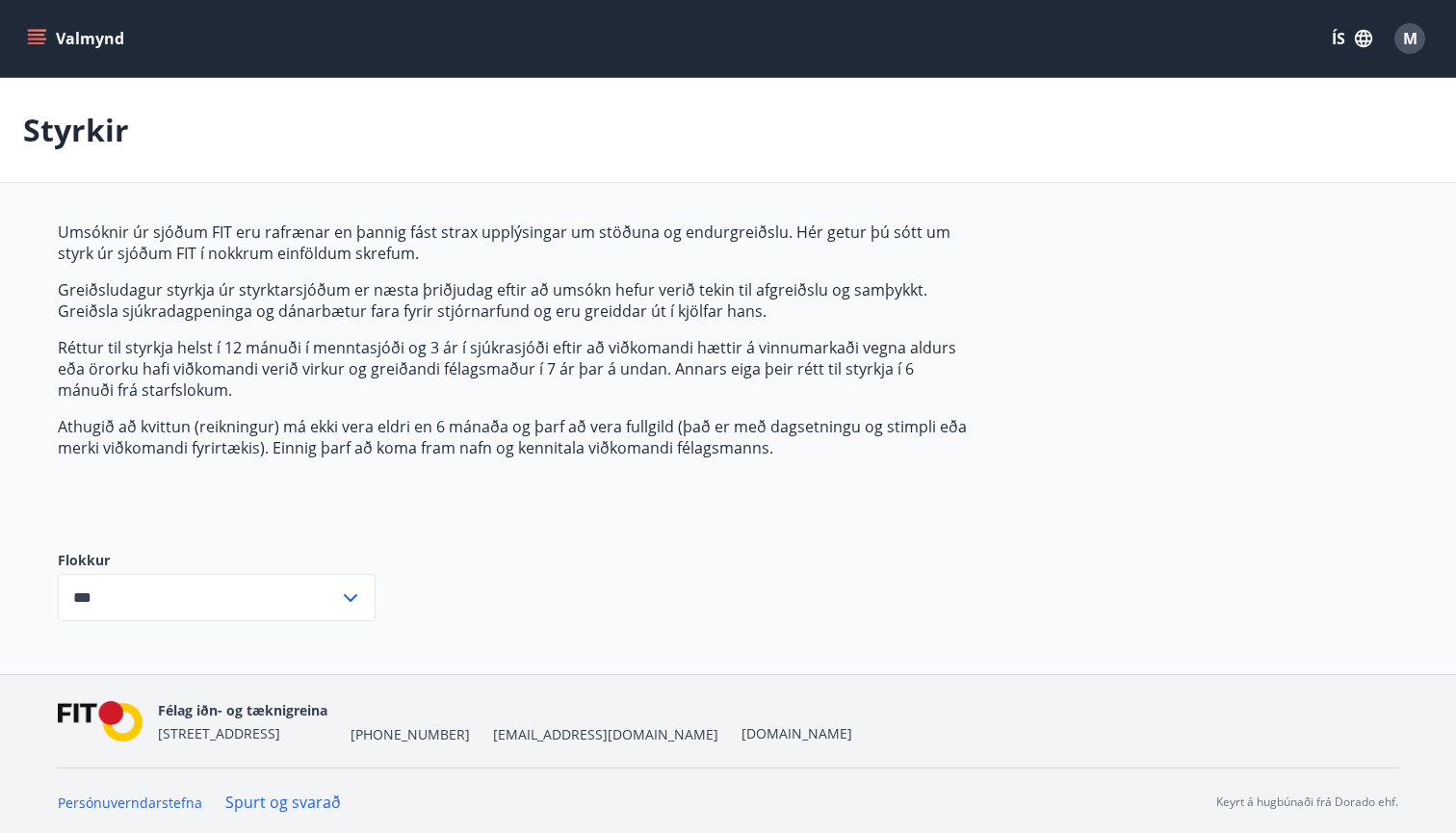
click at [250, 610] on input "***" at bounding box center [198, 596] width 281 height 47
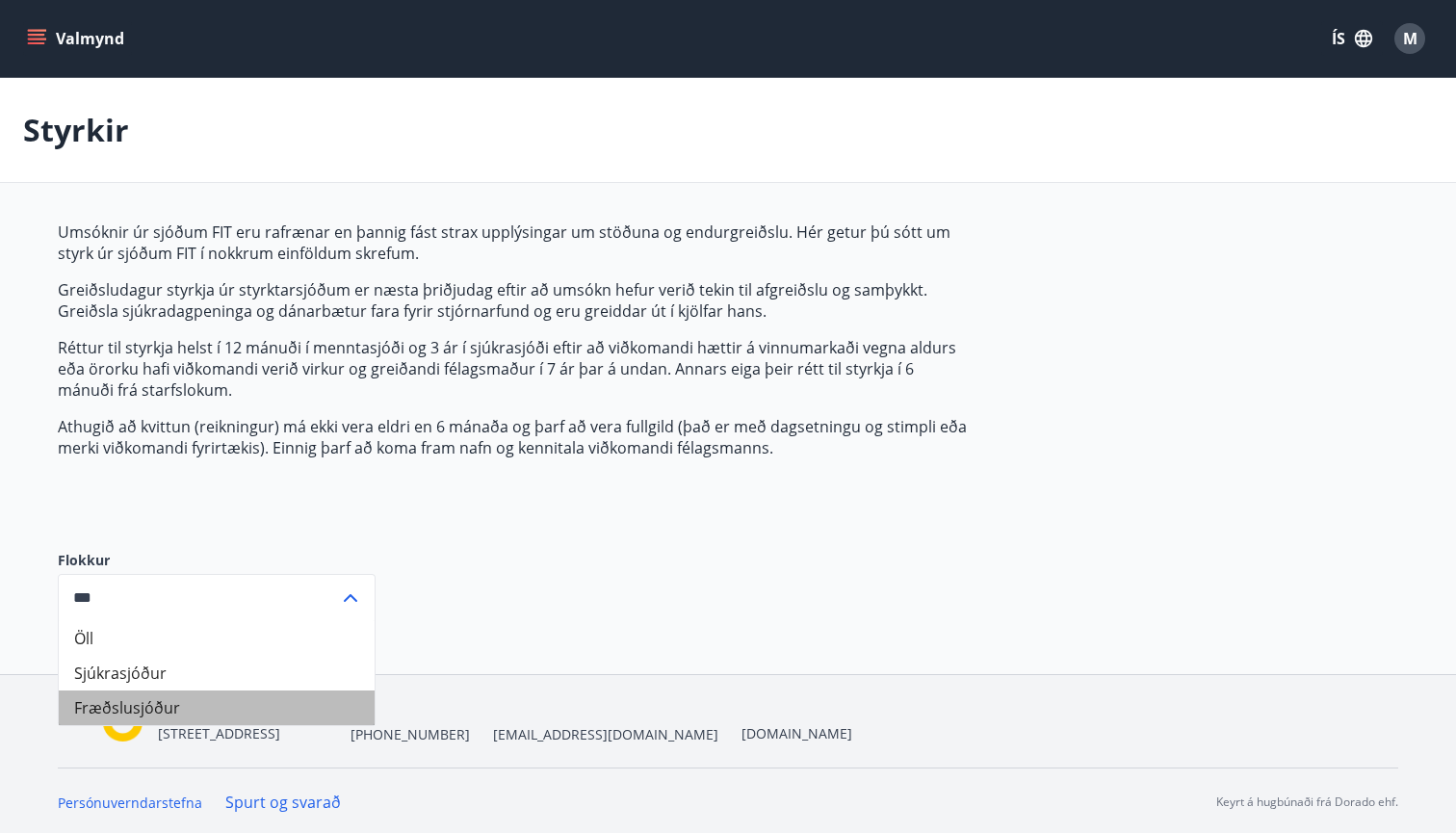
click at [192, 698] on li "Fræðslusjóður" at bounding box center [217, 707] width 316 height 35
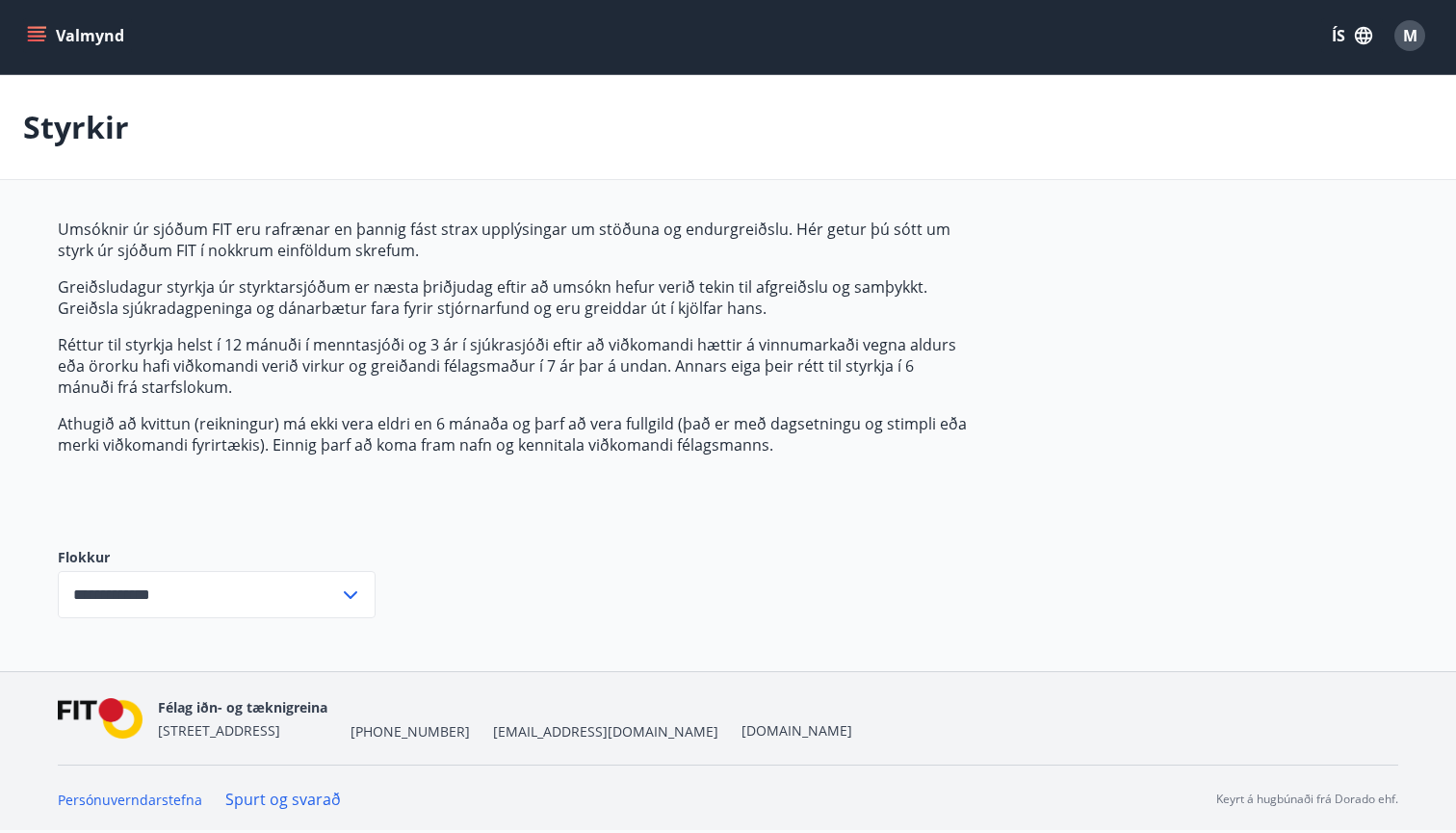
scroll to position [3, 0]
click at [345, 595] on icon at bounding box center [350, 594] width 23 height 23
click at [103, 625] on li "Öll" at bounding box center [217, 635] width 316 height 35
type input "***"
click at [90, 42] on button "Valmynd" at bounding box center [77, 35] width 108 height 35
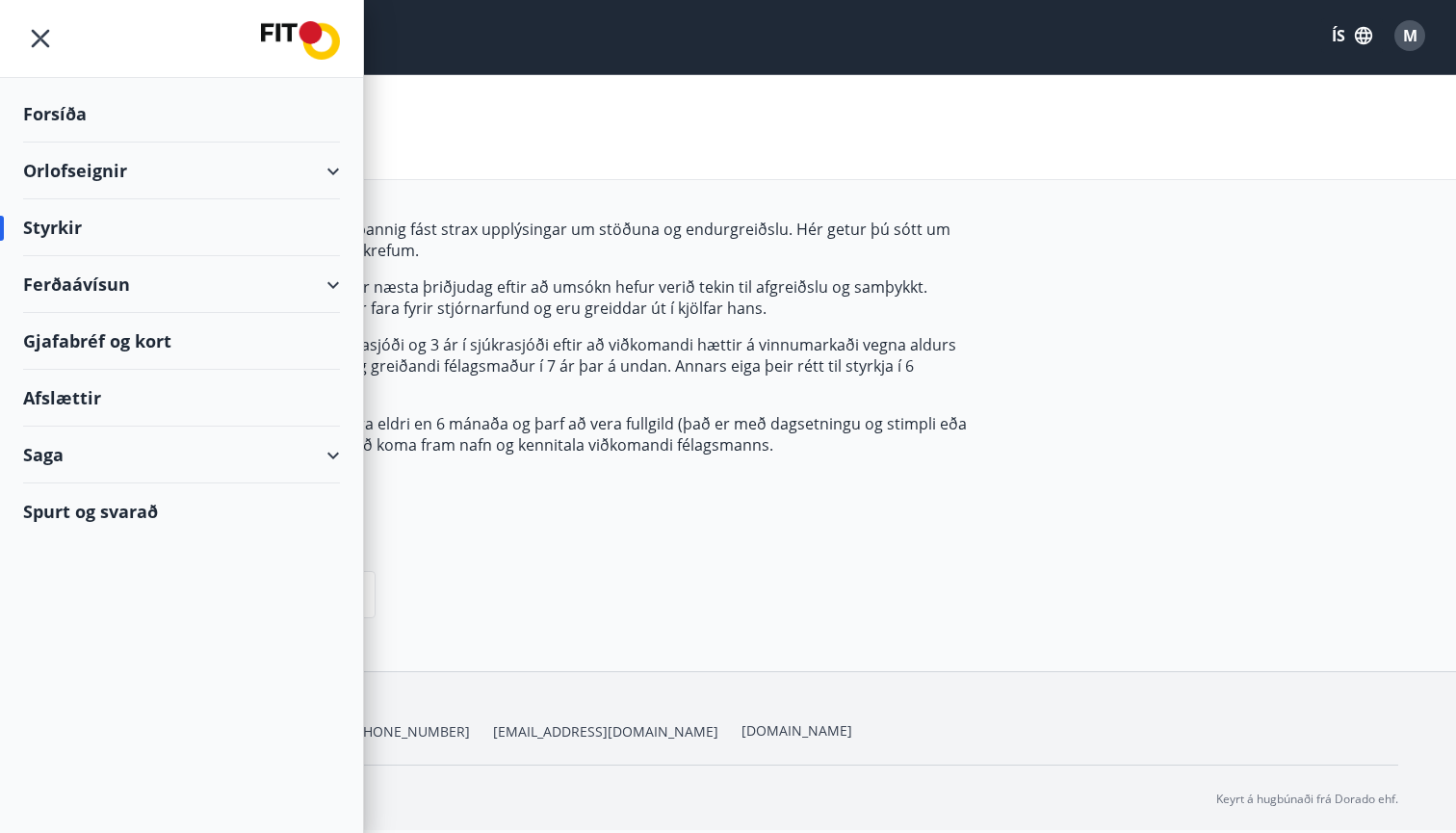
click at [335, 177] on div "Orlofseignir" at bounding box center [181, 170] width 317 height 57
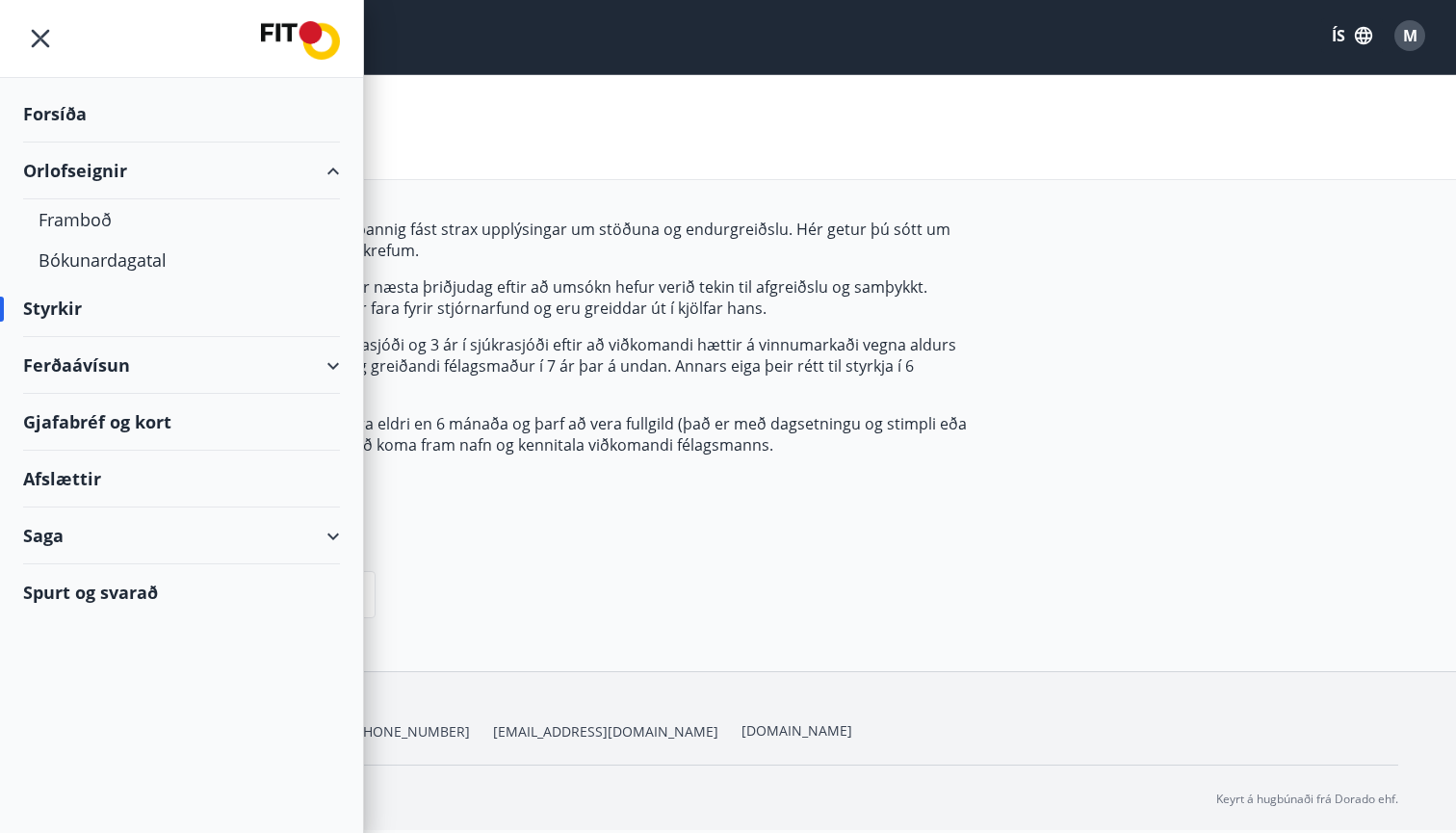
click at [337, 357] on div "Ferðaávísun" at bounding box center [181, 365] width 317 height 57
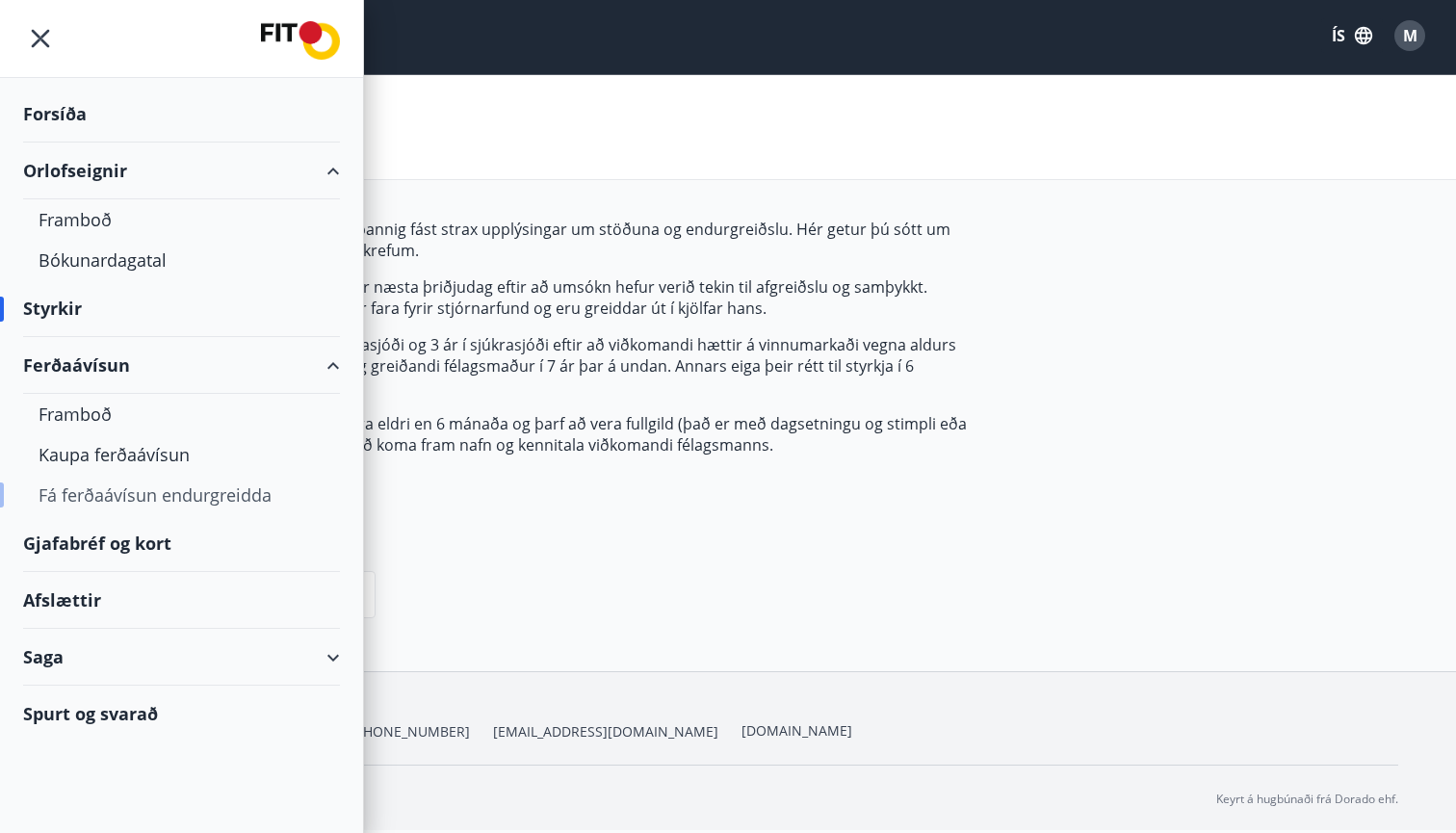
click at [184, 498] on div "Fá ferðaávísun endurgreidda" at bounding box center [182, 495] width 286 height 41
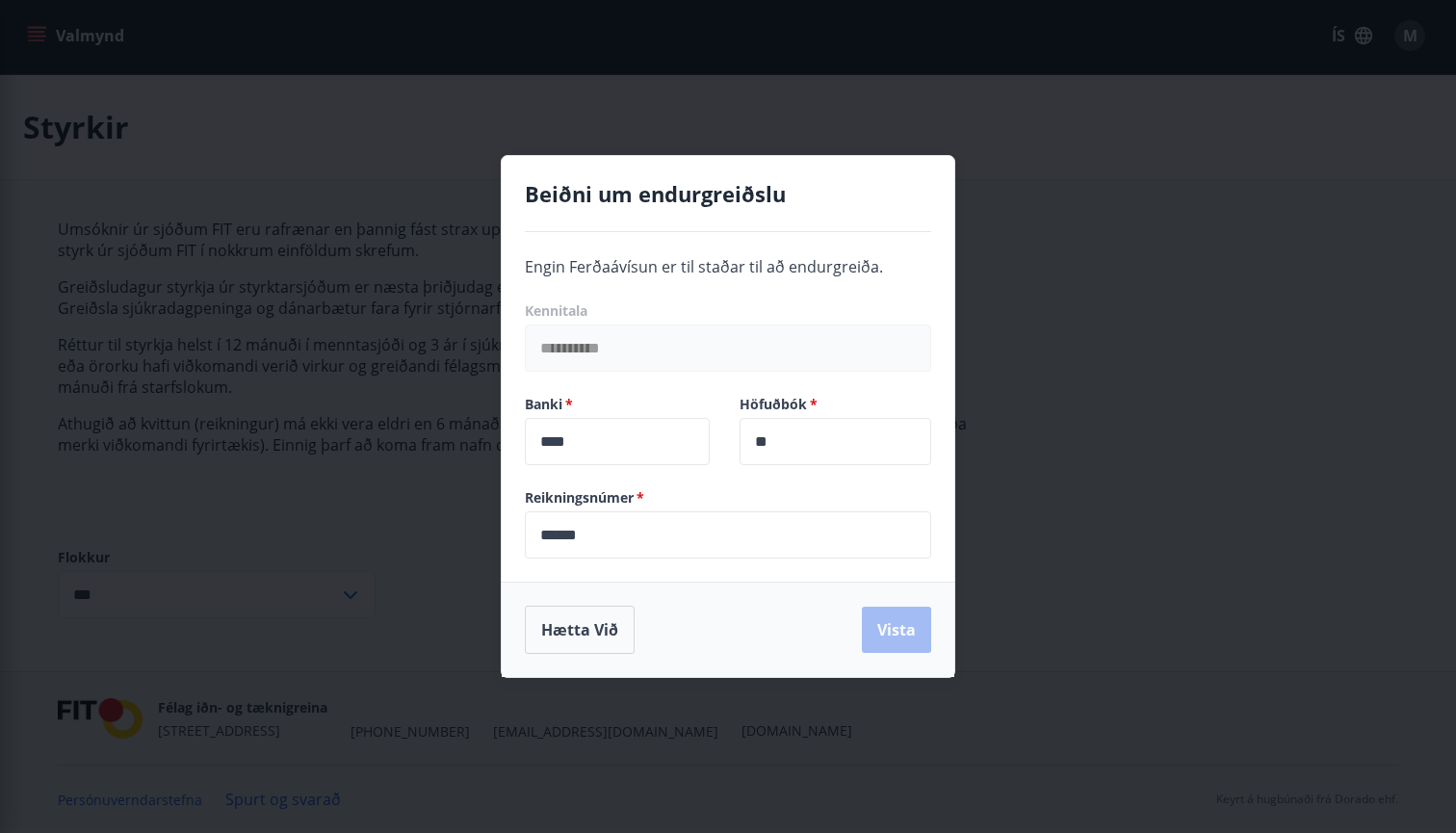
click at [693, 636] on div "Hætta við Vista" at bounding box center [728, 629] width 407 height 48
click at [611, 529] on input "******" at bounding box center [728, 534] width 407 height 47
click at [913, 193] on h4 "Beiðni um endurgreiðslu" at bounding box center [728, 193] width 407 height 29
click at [567, 628] on button "Hætta við" at bounding box center [580, 629] width 109 height 48
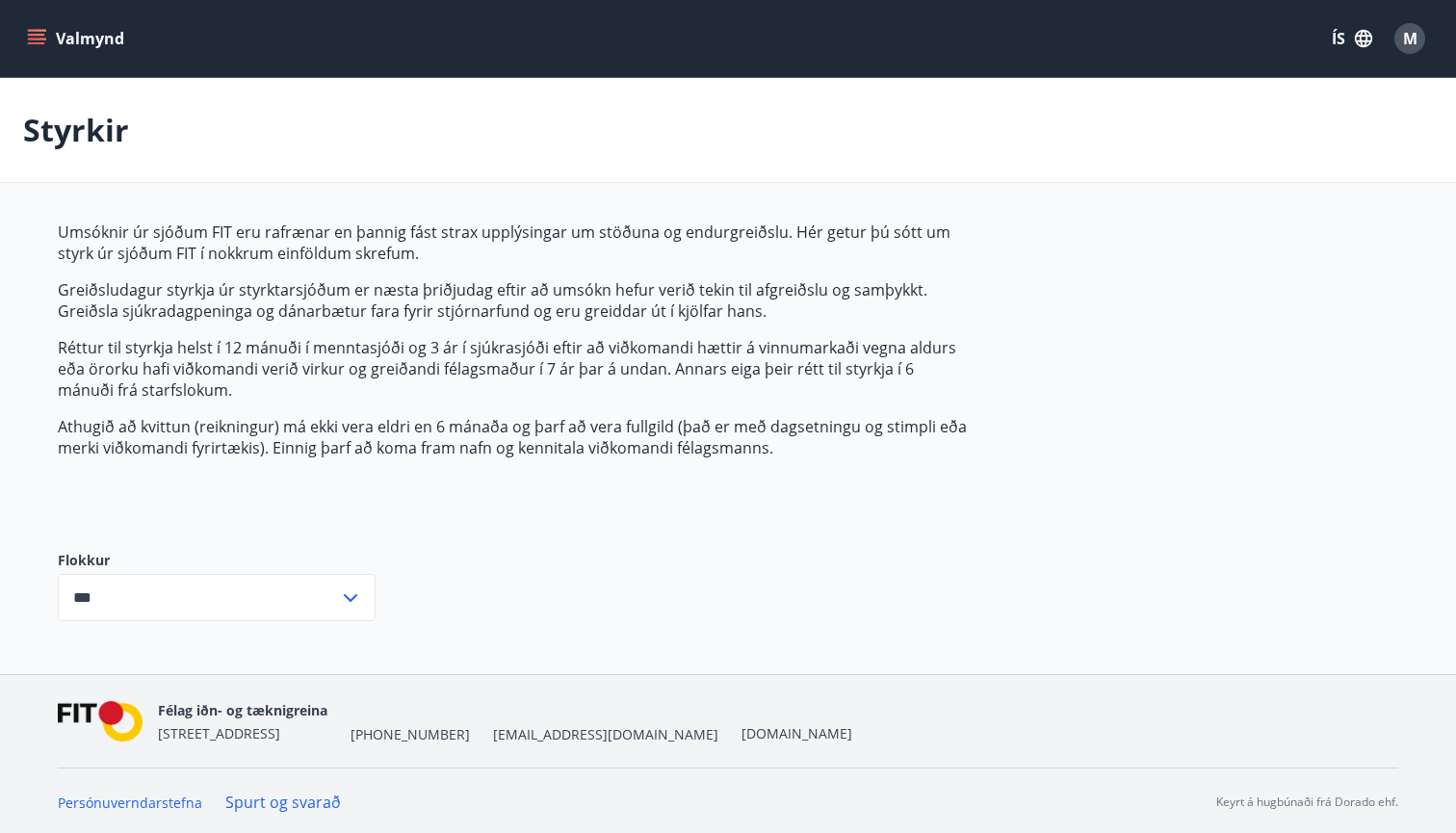
scroll to position [0, 0]
click at [40, 39] on icon "menu" at bounding box center [38, 39] width 21 height 2
click at [504, 114] on div "Styrkir" at bounding box center [728, 130] width 1456 height 105
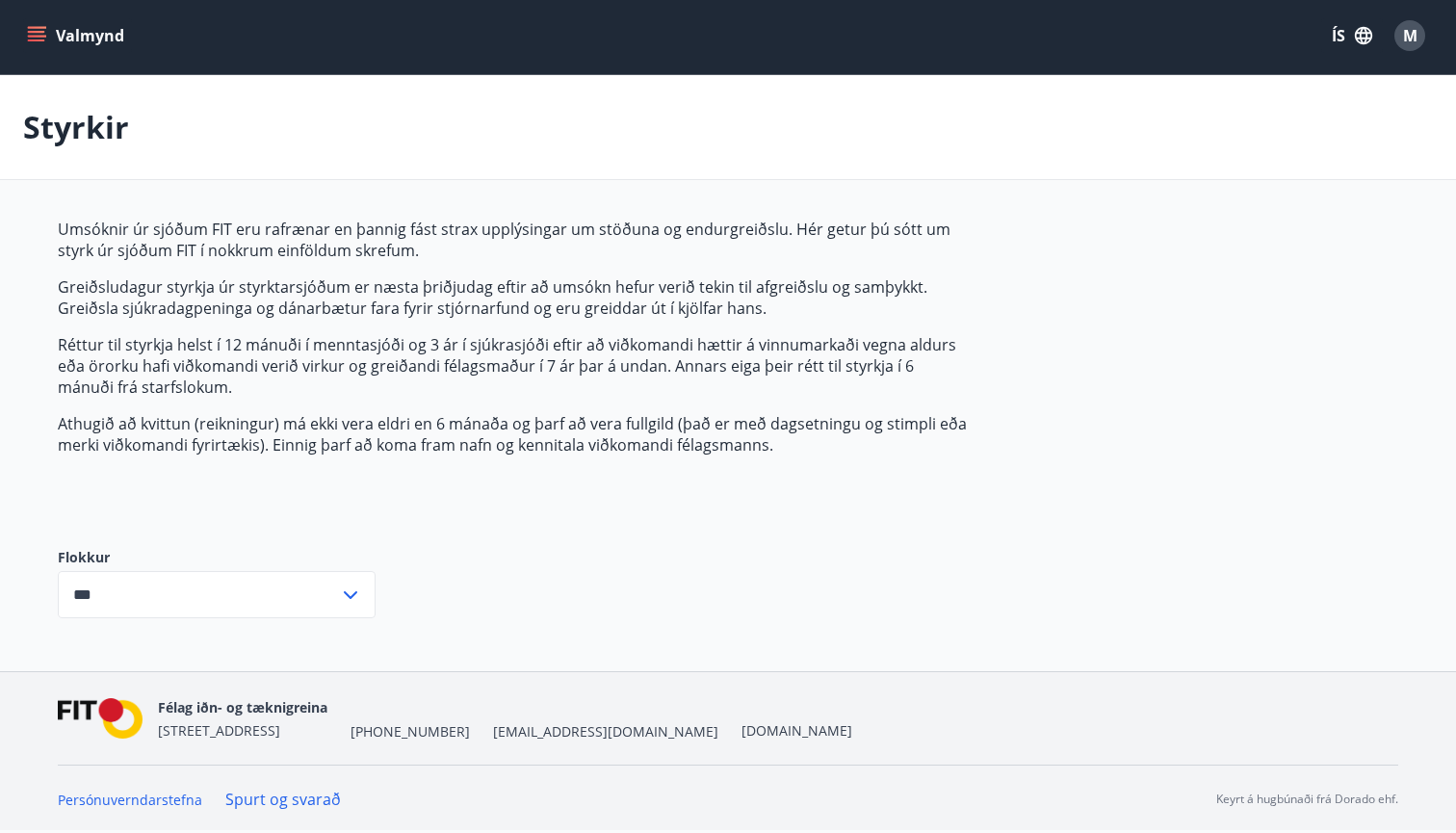
scroll to position [3, 0]
click at [1407, 37] on span "M" at bounding box center [1410, 35] width 15 height 21
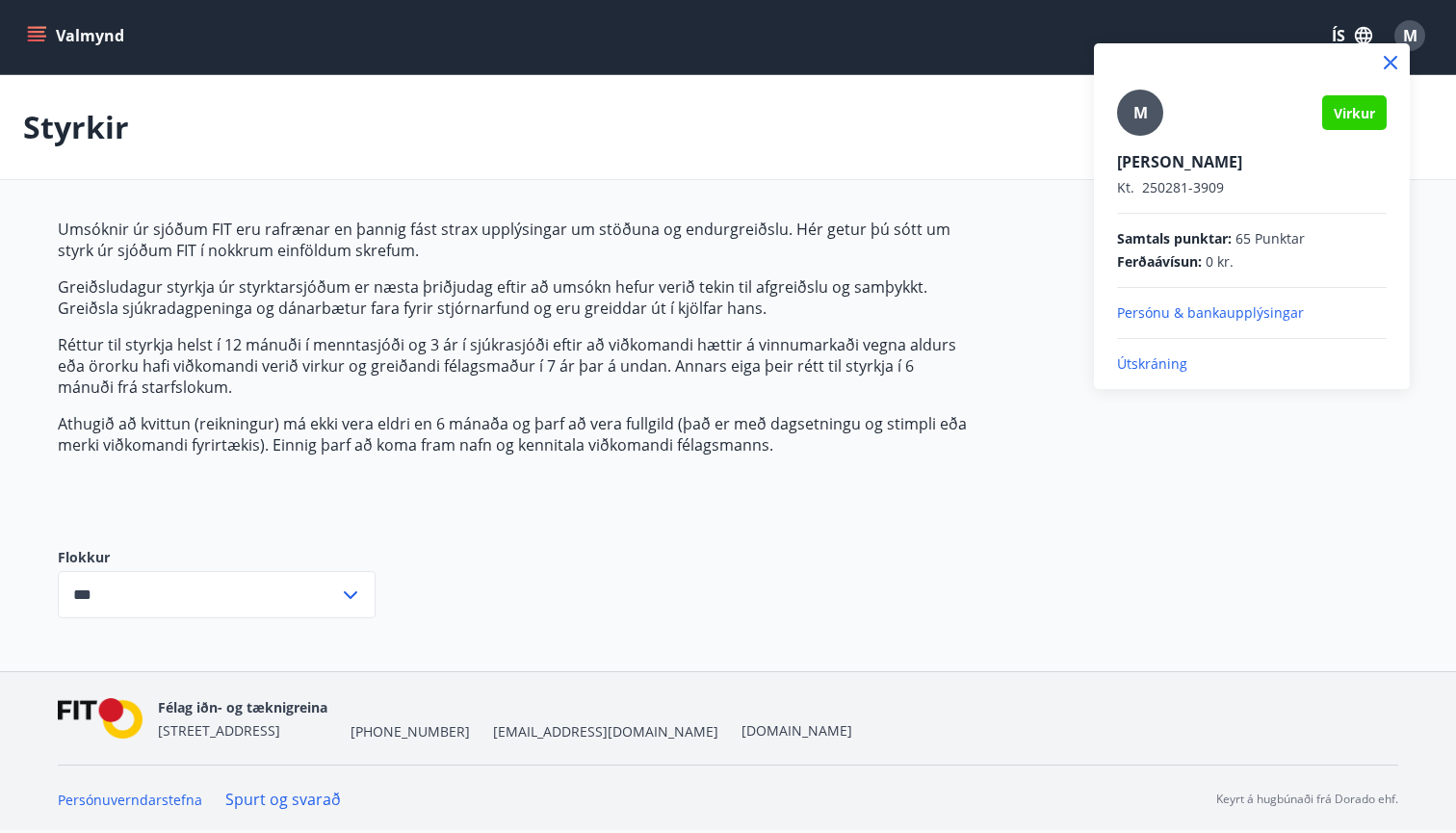
drag, startPoint x: 40, startPoint y: 47, endPoint x: 22, endPoint y: 48, distance: 18.0
click at [22, 48] on div at bounding box center [728, 416] width 1456 height 833
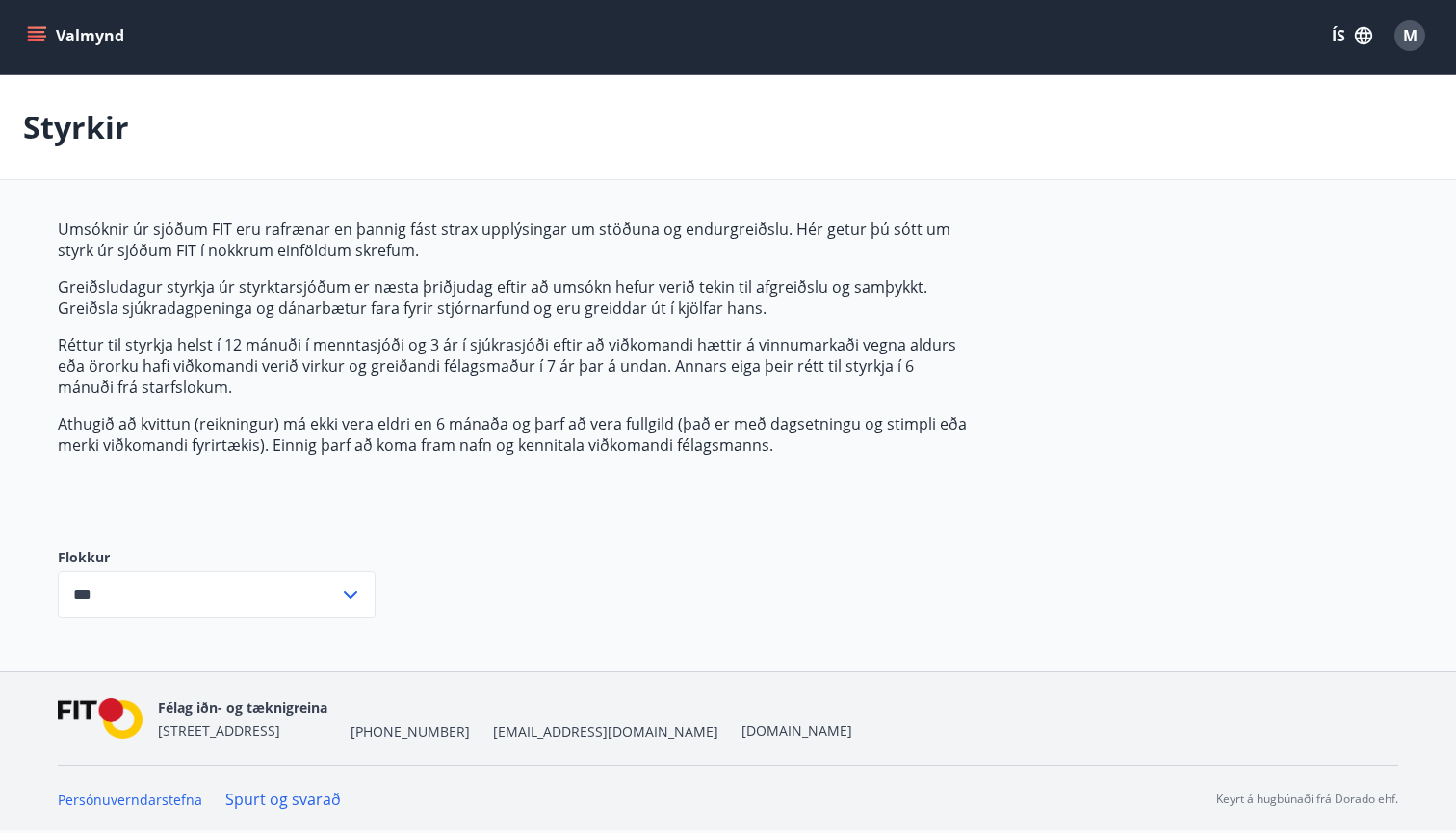
click at [71, 20] on button "Valmynd" at bounding box center [77, 35] width 108 height 35
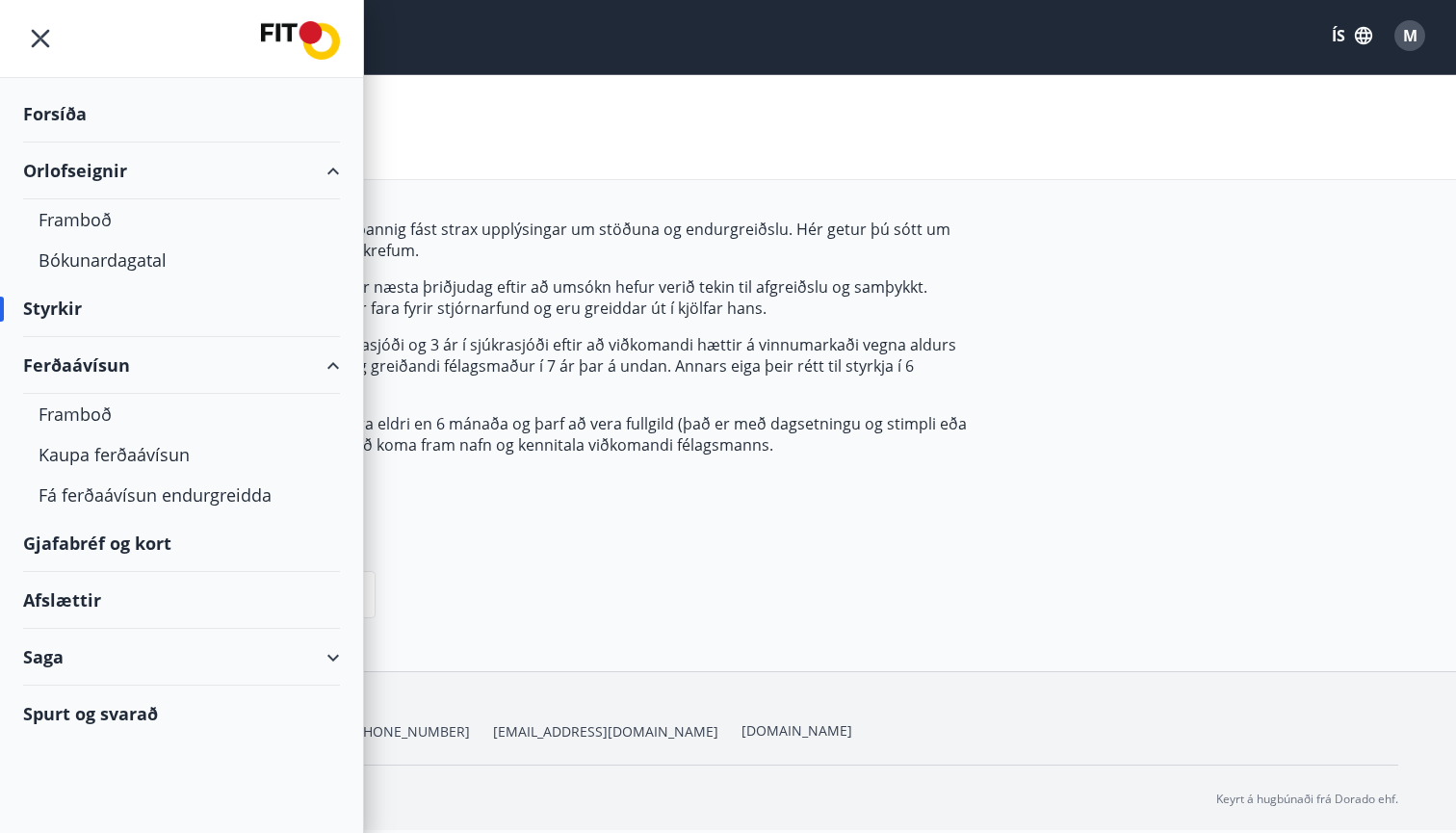
click at [76, 595] on div "Afslættir" at bounding box center [181, 599] width 317 height 57
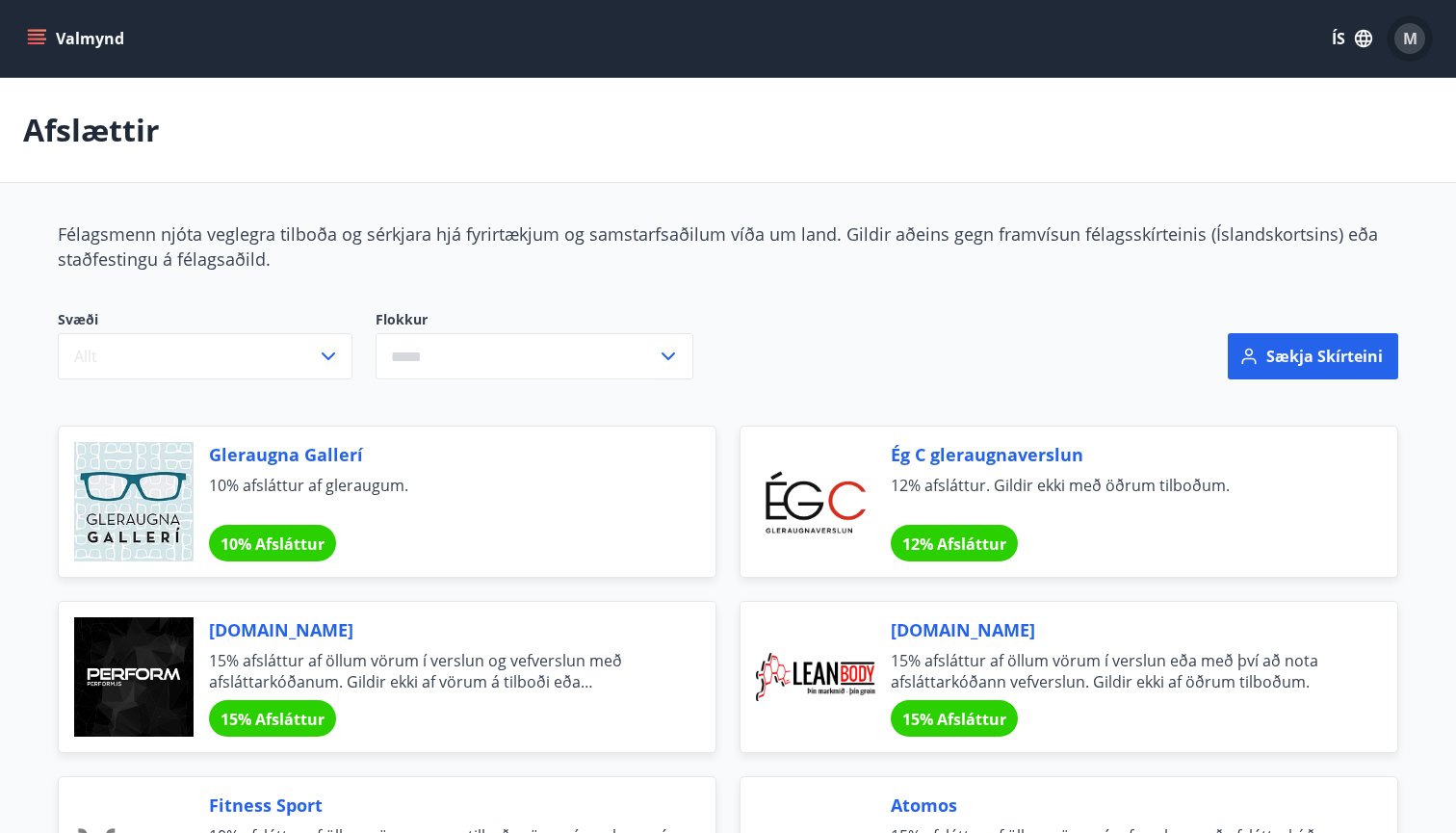
click at [1402, 55] on button "M" at bounding box center [1410, 38] width 46 height 46
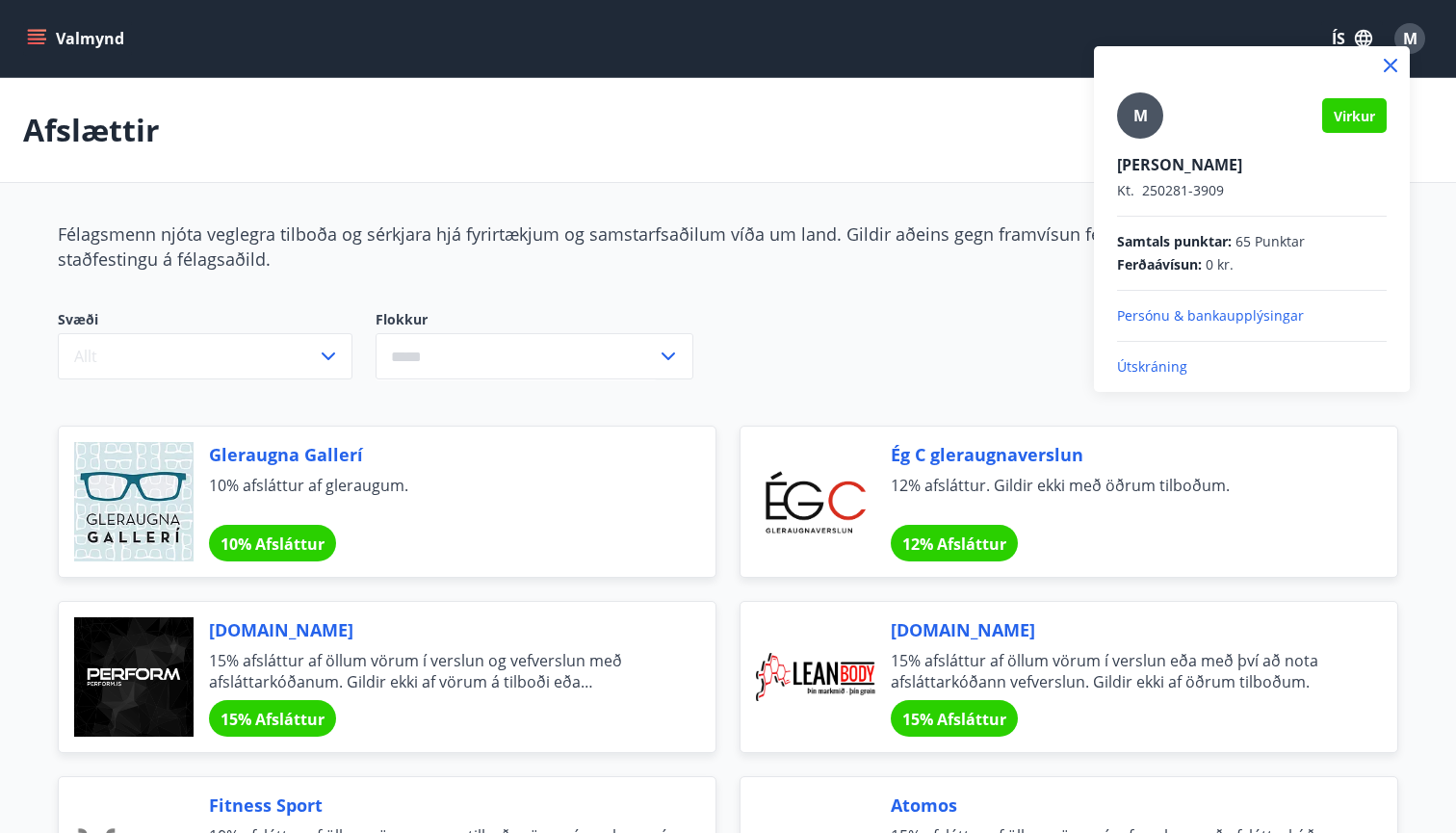
click at [44, 47] on div at bounding box center [728, 416] width 1456 height 833
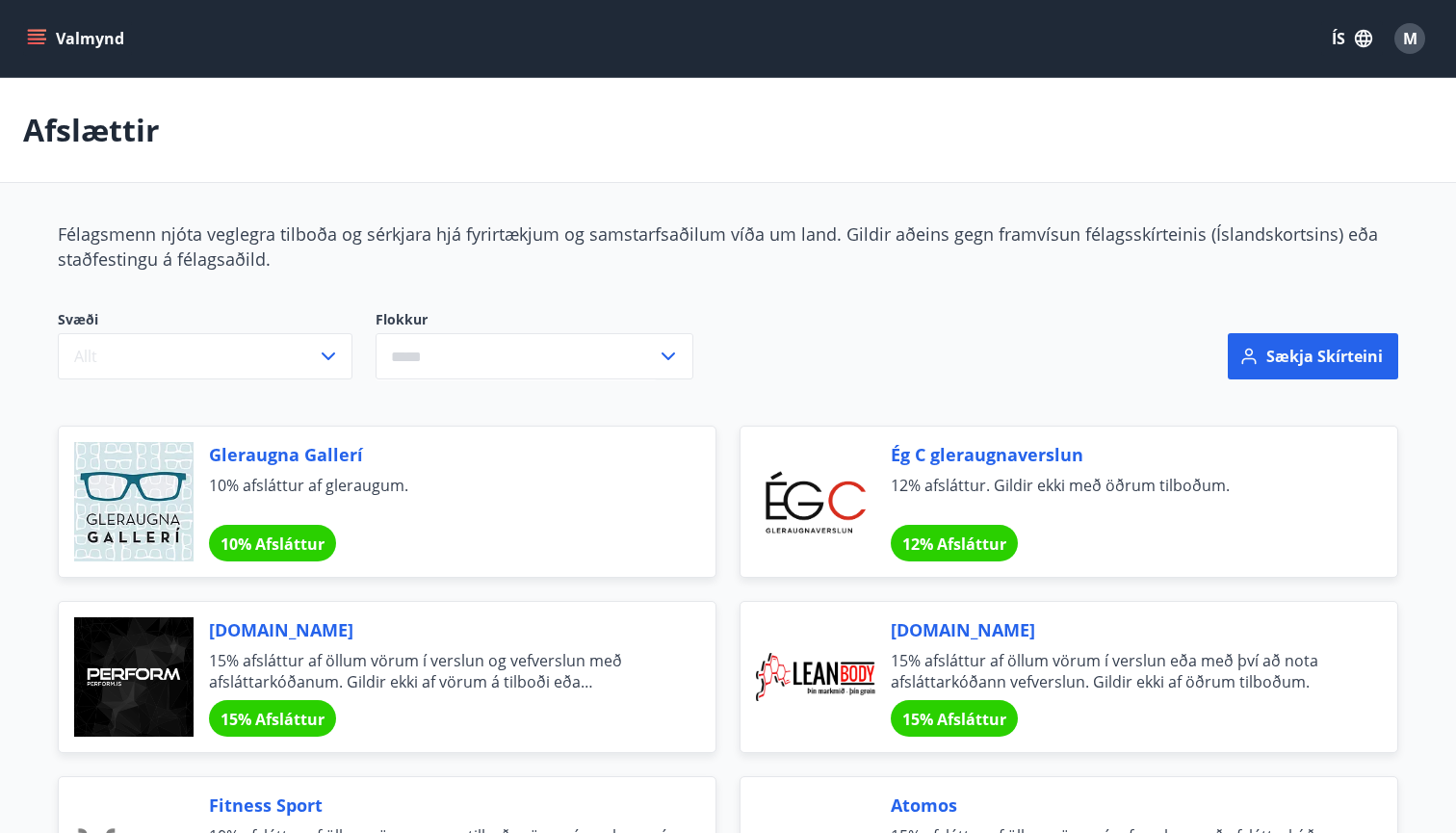
click at [46, 40] on button "Valmynd" at bounding box center [77, 38] width 108 height 35
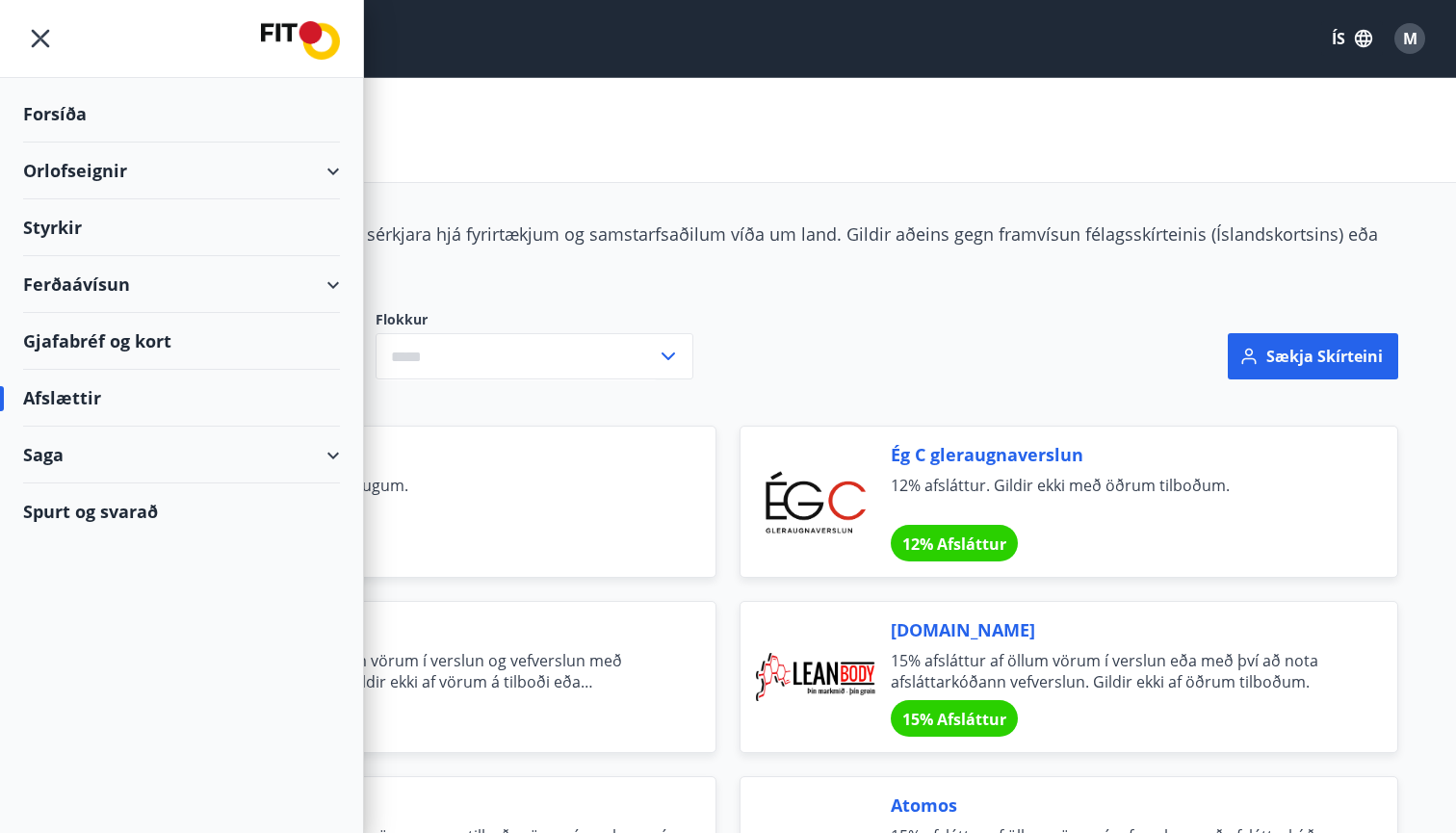
click at [323, 170] on div "Orlofseignir" at bounding box center [181, 170] width 317 height 57
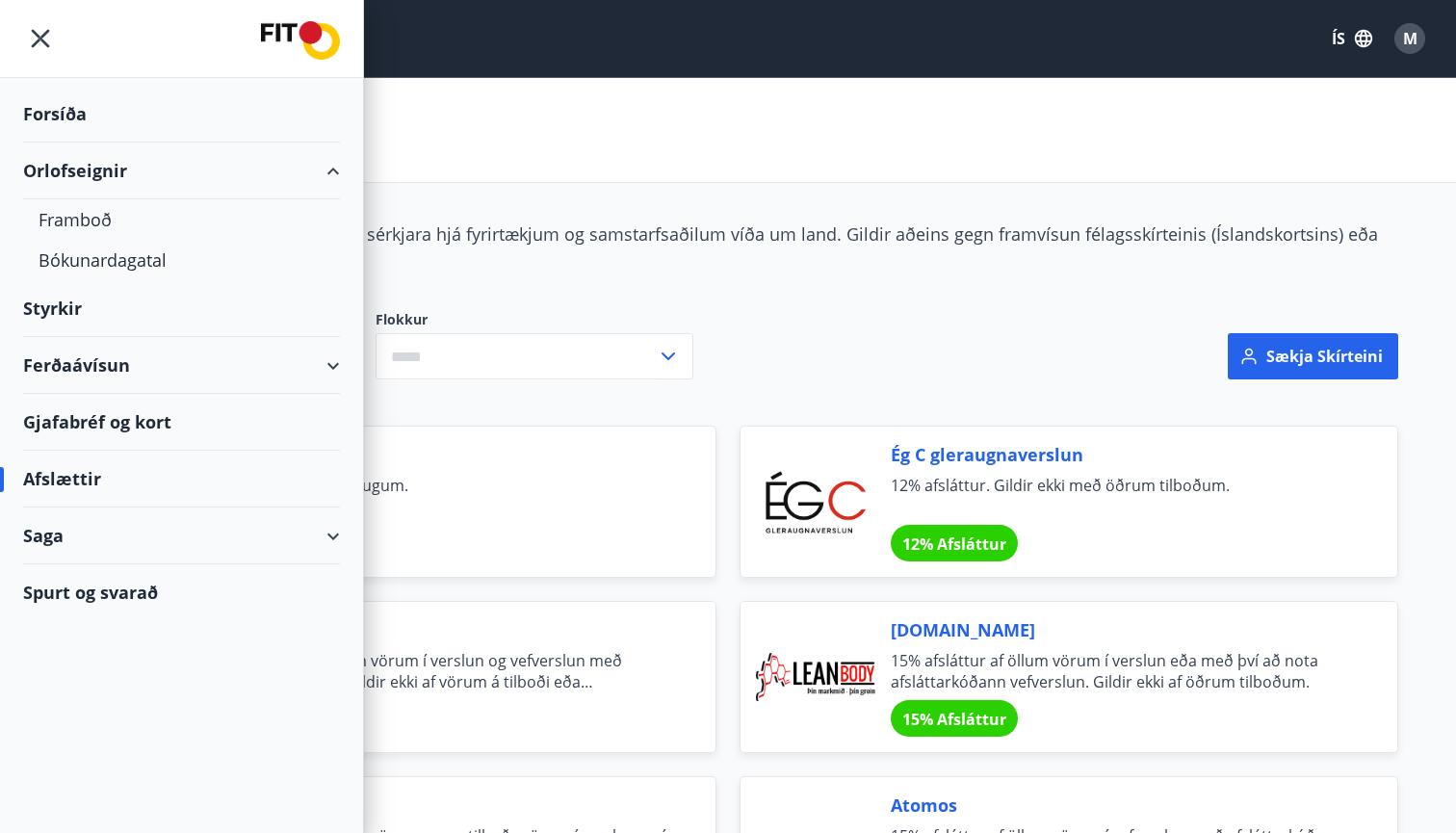
click at [86, 167] on div "Orlofseignir" at bounding box center [181, 170] width 317 height 57
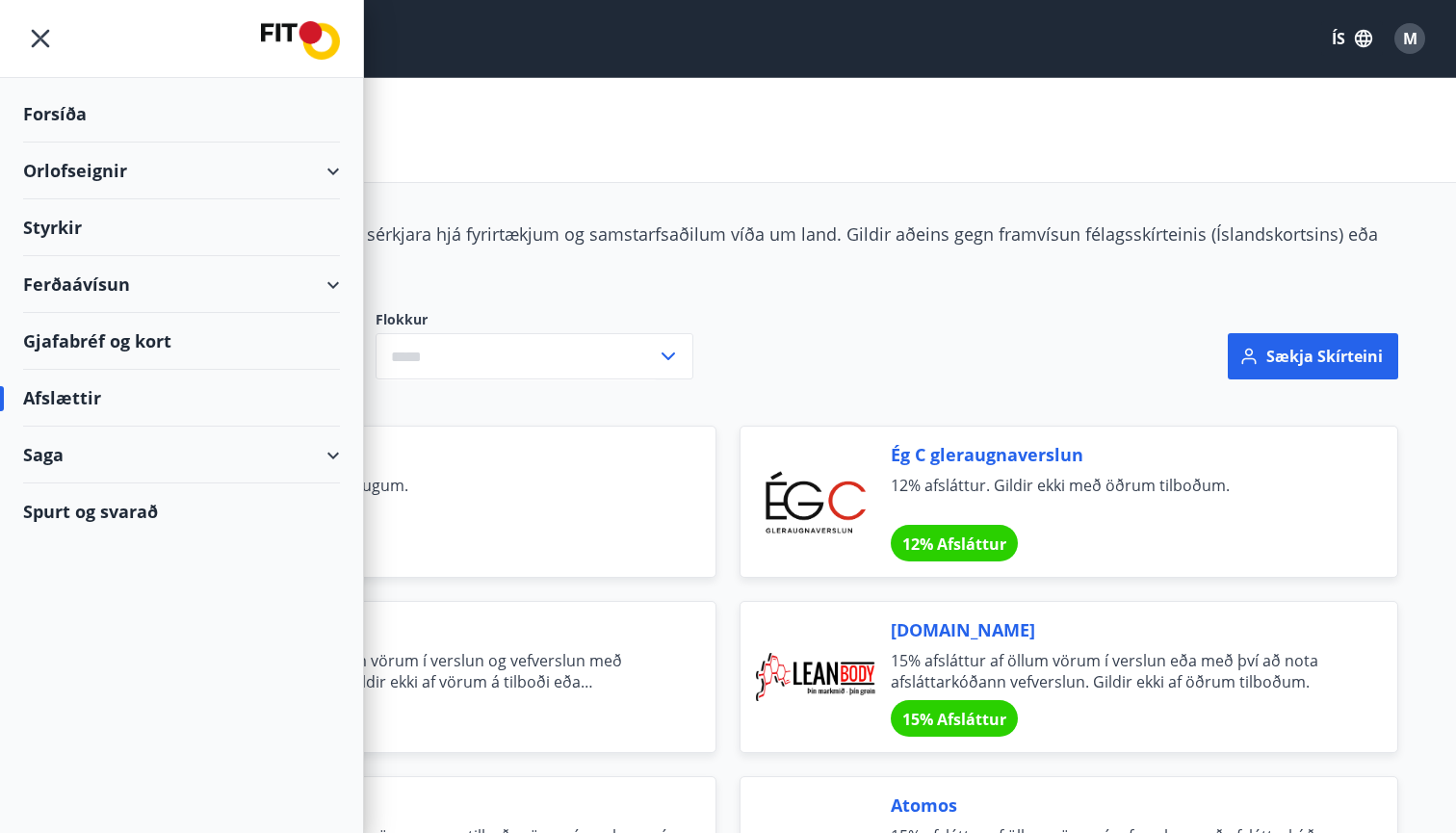
click at [92, 180] on div "Orlofseignir" at bounding box center [181, 170] width 317 height 57
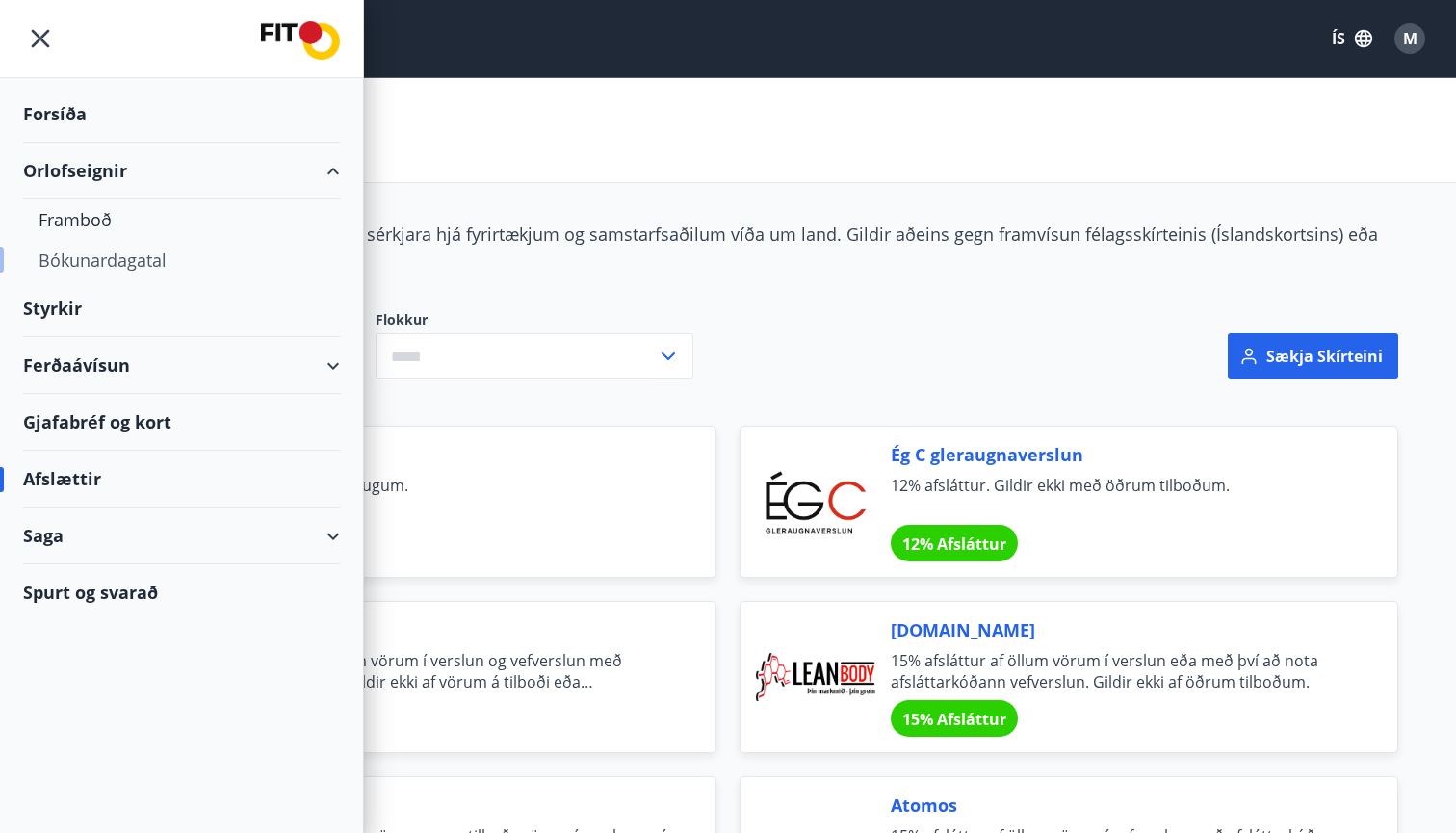
click at [110, 265] on div "Bókunardagatal" at bounding box center [182, 259] width 286 height 41
